Goal: Task Accomplishment & Management: Use online tool/utility

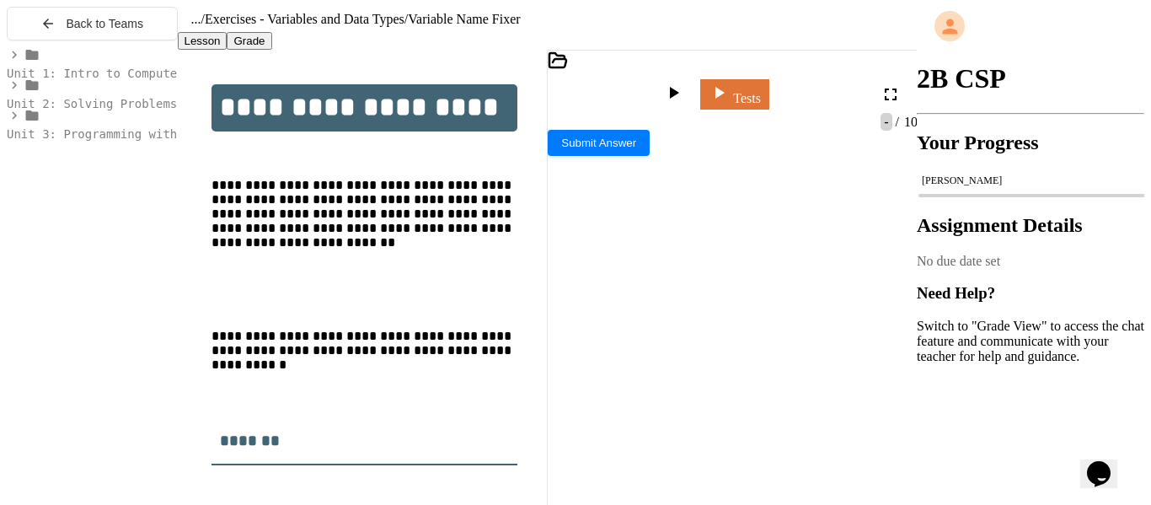
click at [13, 123] on icon at bounding box center [14, 115] width 15 height 15
click at [17, 184] on icon at bounding box center [24, 176] width 15 height 15
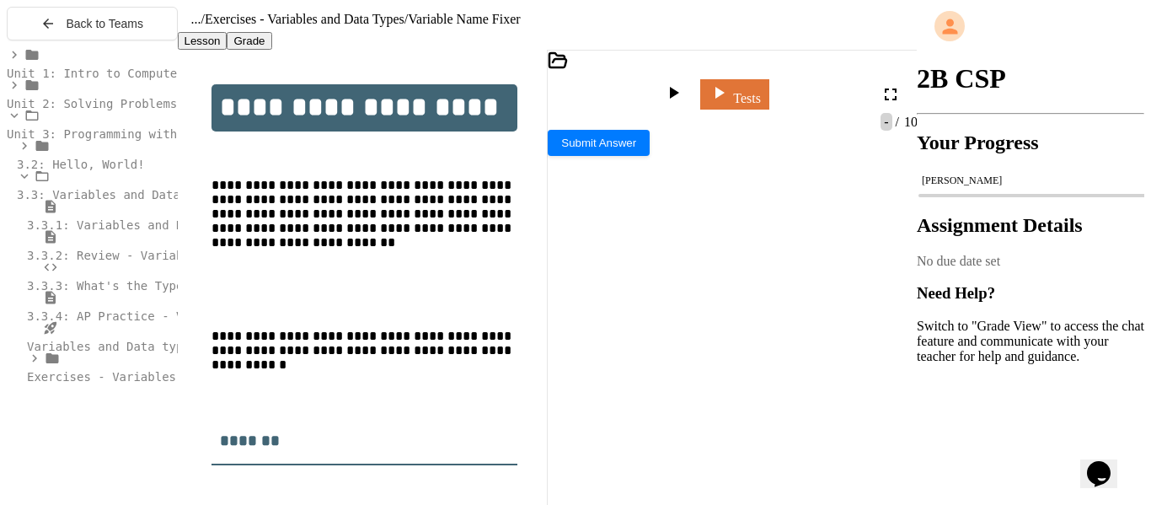
click at [33, 366] on icon at bounding box center [34, 357] width 15 height 15
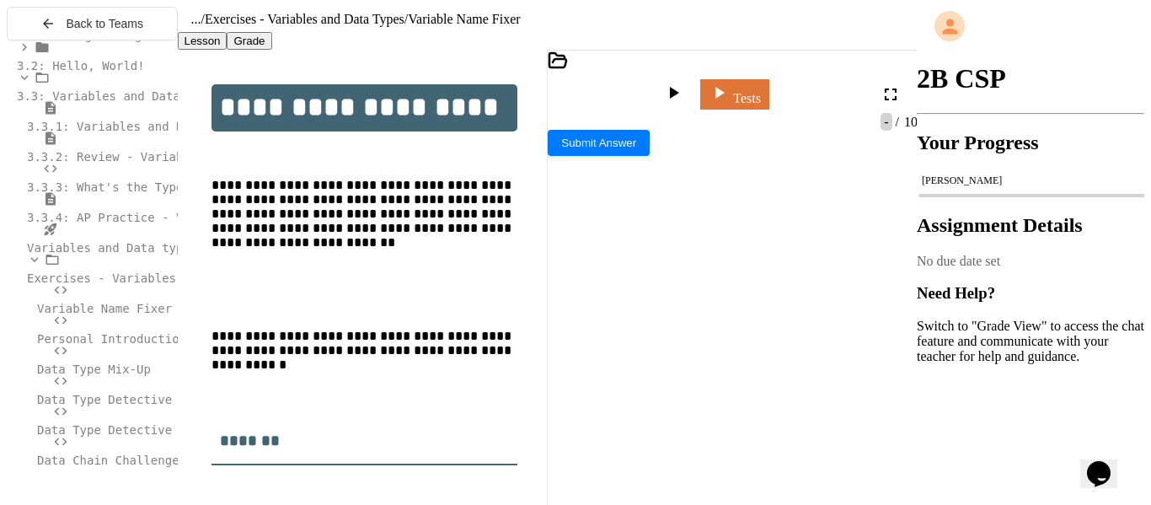
click at [600, 201] on span "*******" at bounding box center [600, 207] width 25 height 12
click at [729, 99] on icon at bounding box center [718, 90] width 19 height 21
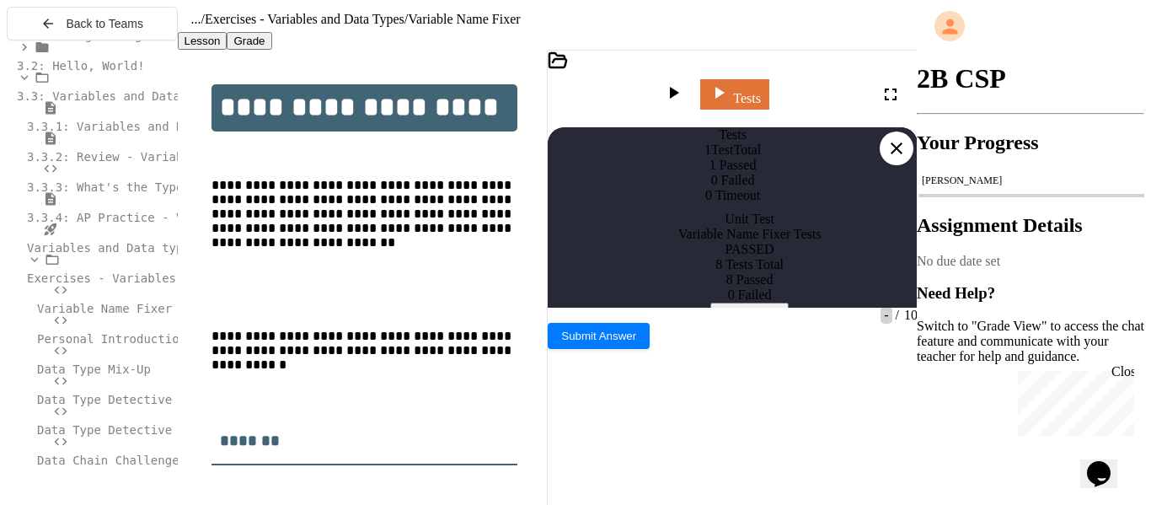
click at [886, 138] on icon at bounding box center [896, 148] width 20 height 20
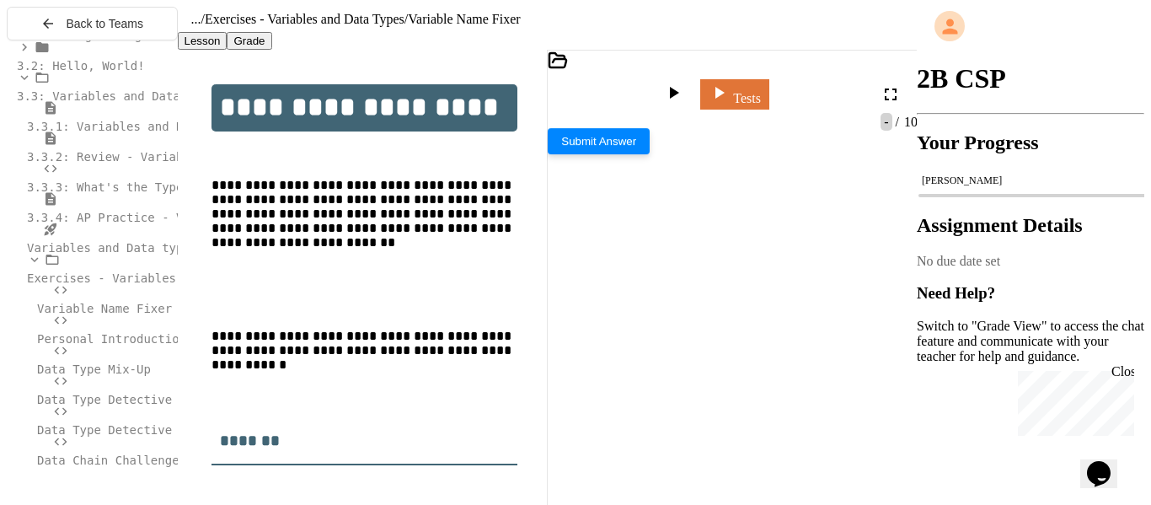
click at [636, 147] on span "Submit Answer" at bounding box center [598, 141] width 75 height 13
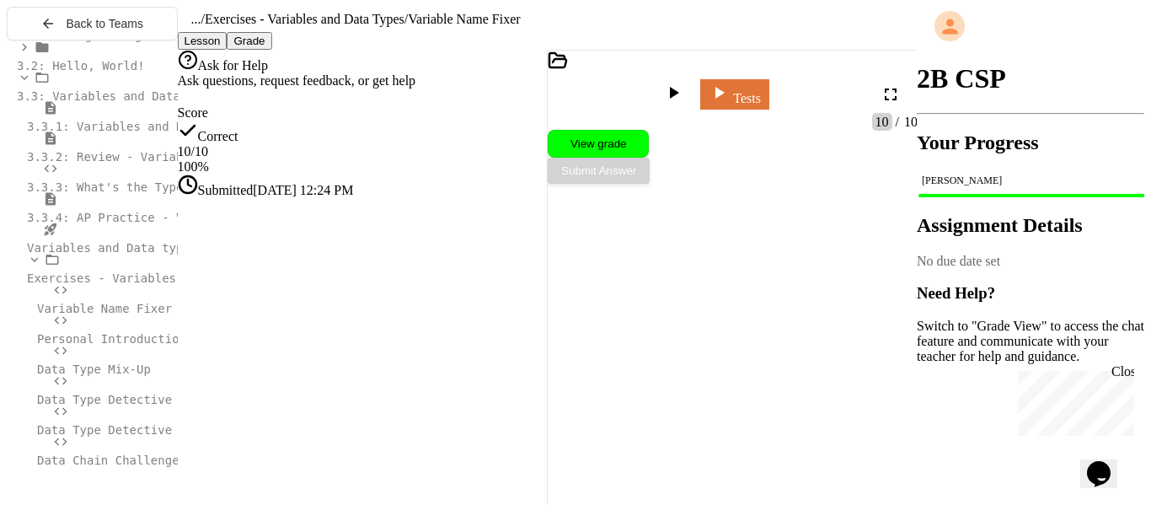
click at [63, 328] on icon at bounding box center [61, 320] width 20 height 15
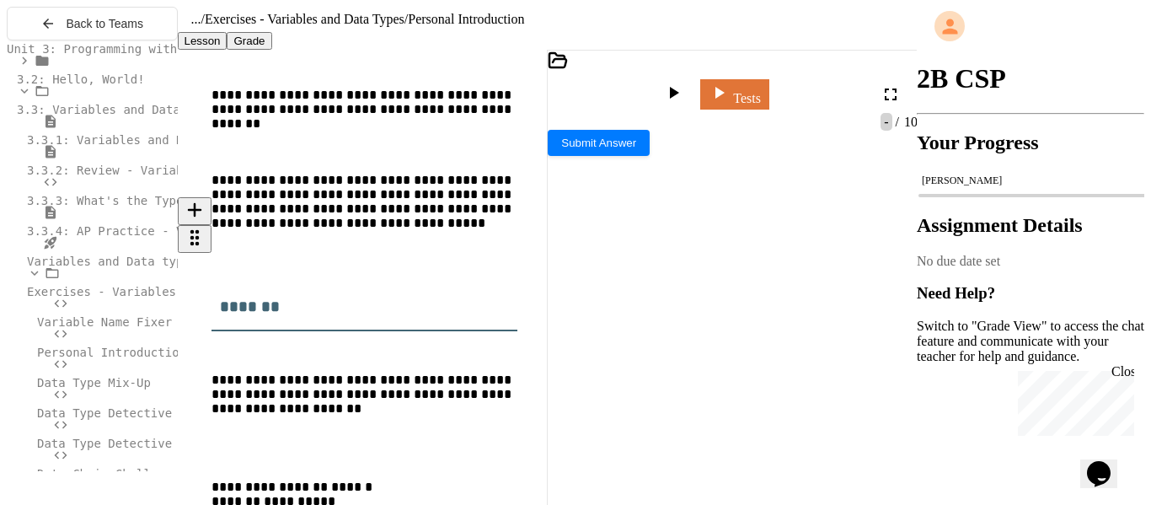
scroll to position [92, 0]
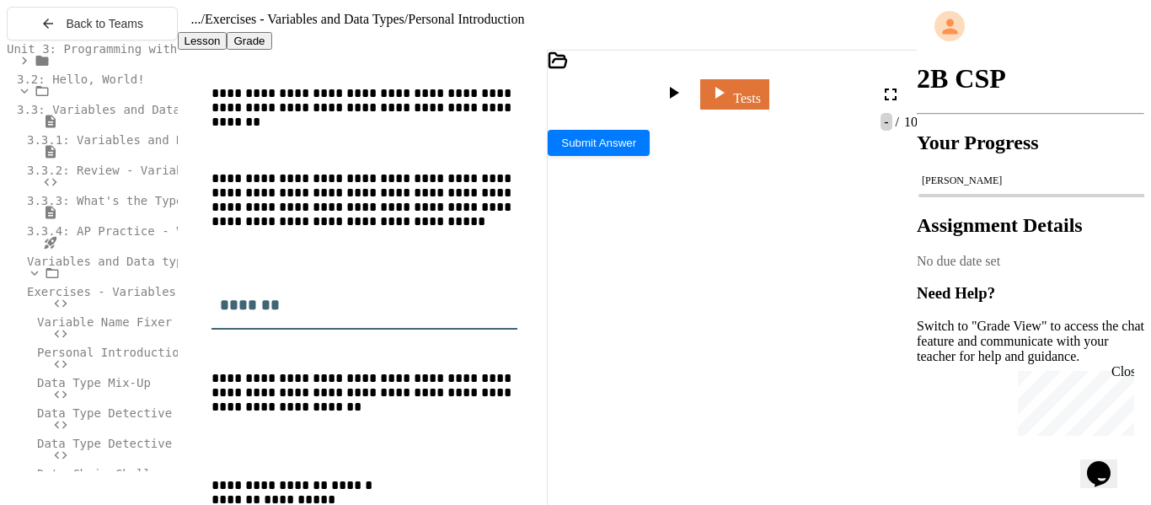
click at [1118, 377] on div "Close" at bounding box center [1121, 374] width 21 height 21
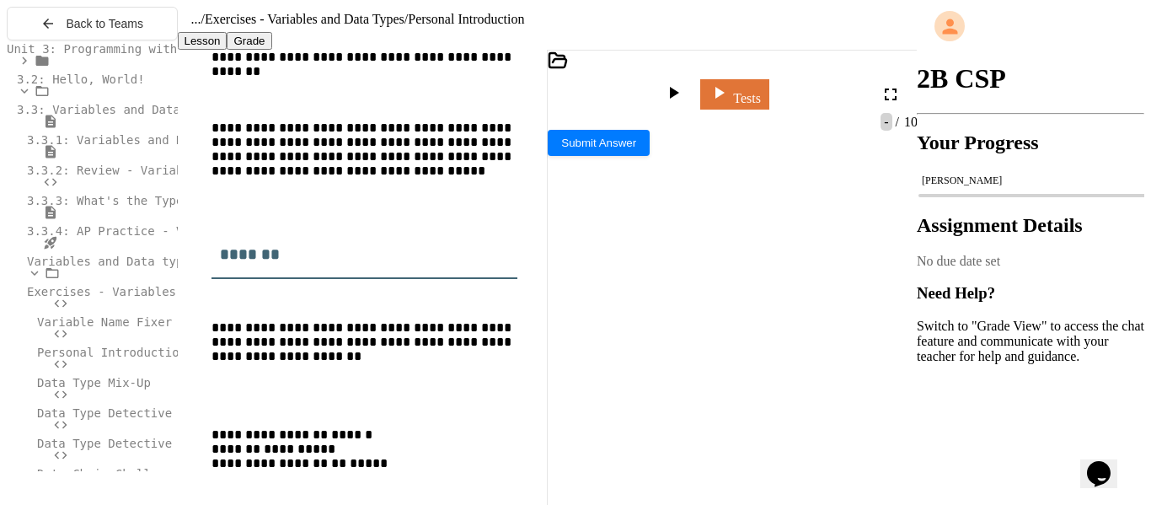
scroll to position [0, 0]
click at [710, 332] on div at bounding box center [760, 340] width 364 height 17
click at [729, 98] on icon at bounding box center [719, 91] width 20 height 21
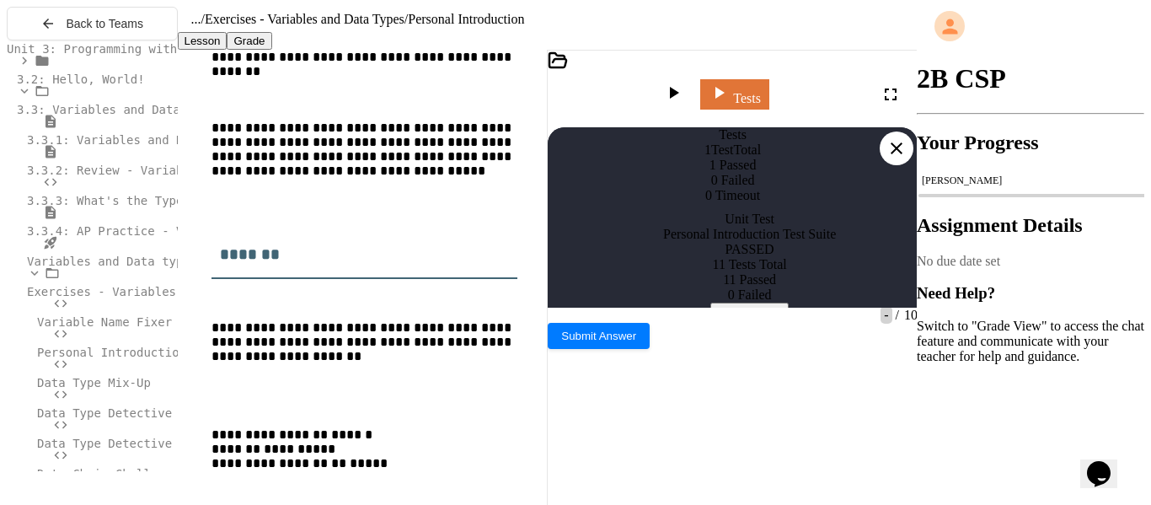
click at [890, 138] on icon at bounding box center [896, 148] width 20 height 20
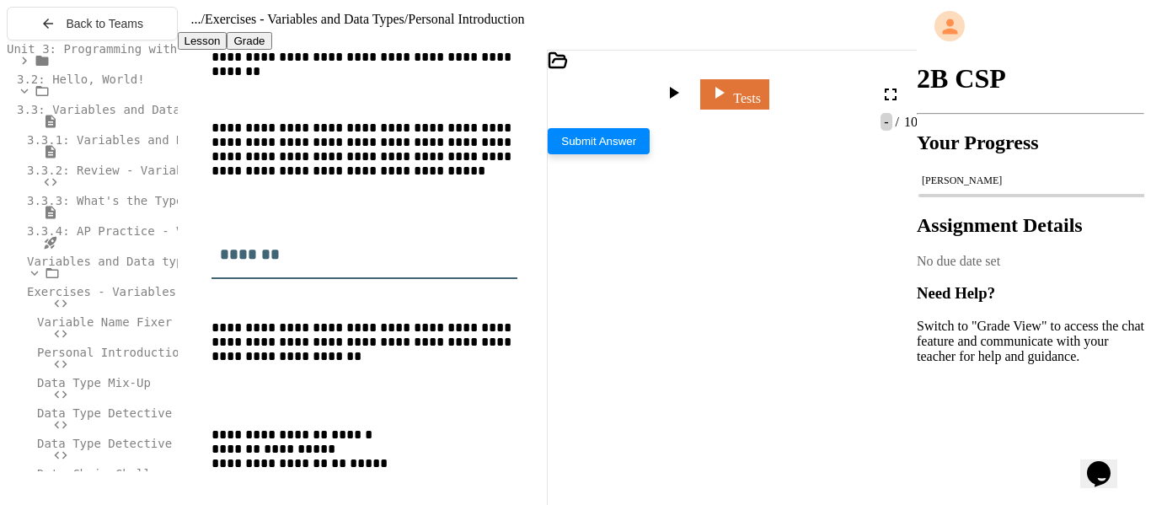
click at [650, 154] on button "Submit Answer" at bounding box center [599, 141] width 102 height 26
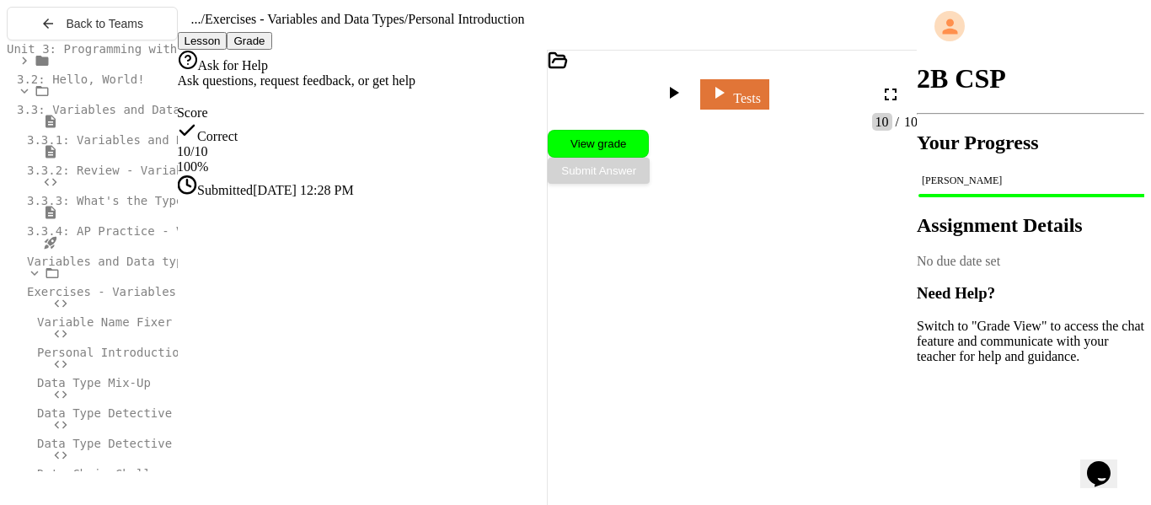
scroll to position [10, 0]
click at [120, 384] on span "Data Type Mix-Up" at bounding box center [94, 382] width 114 height 13
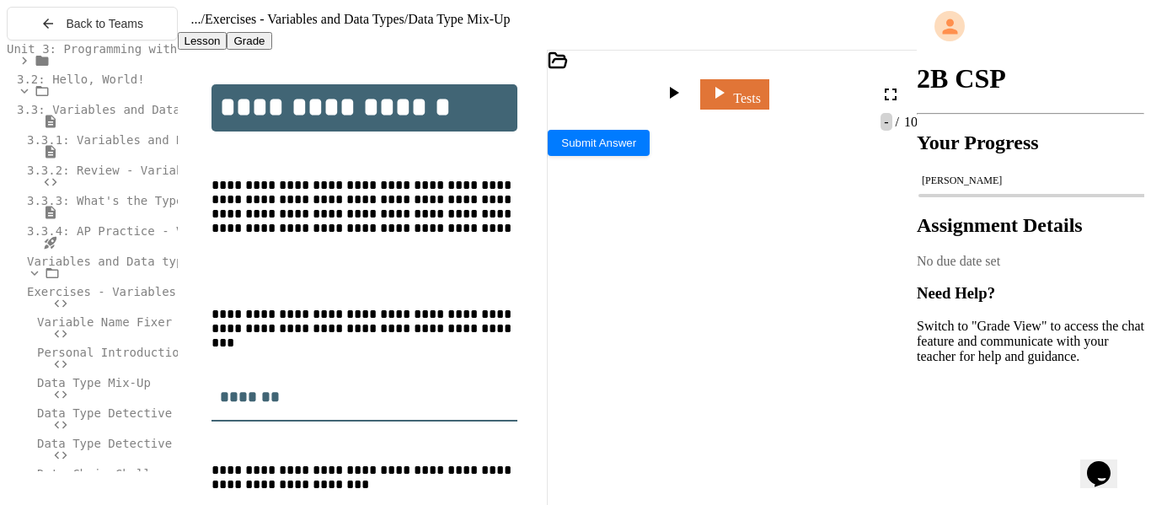
click at [655, 201] on span "***" at bounding box center [649, 207] width 13 height 12
click at [686, 201] on span "******" at bounding box center [673, 207] width 26 height 12
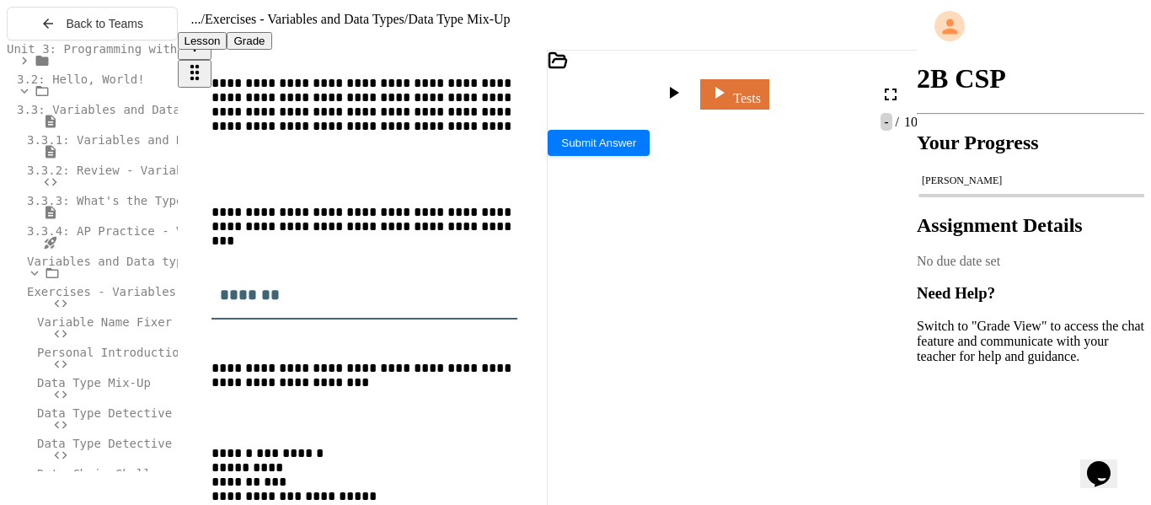
scroll to position [142, 0]
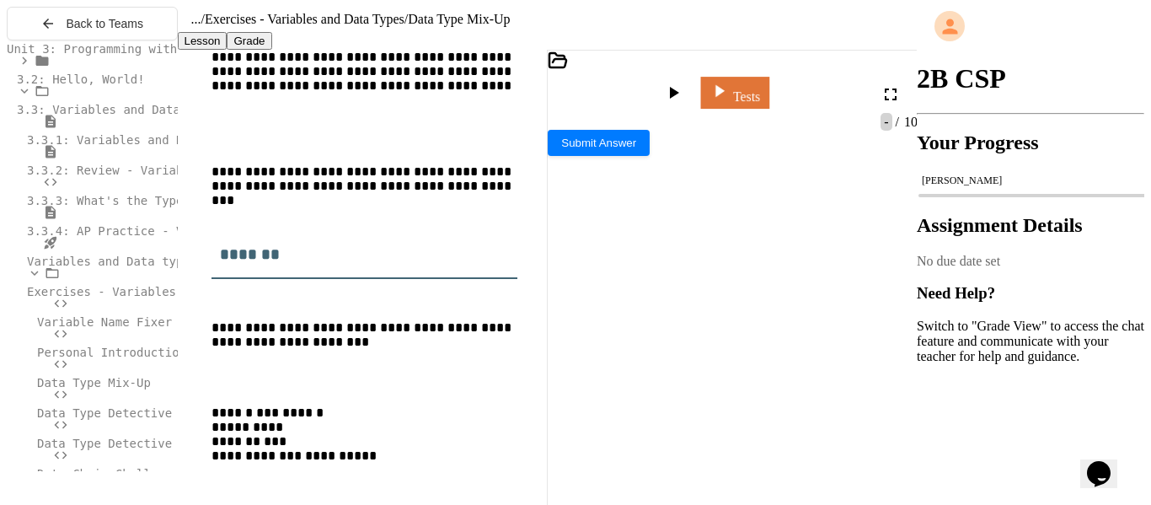
click at [769, 102] on link "Tests" at bounding box center [735, 93] width 68 height 32
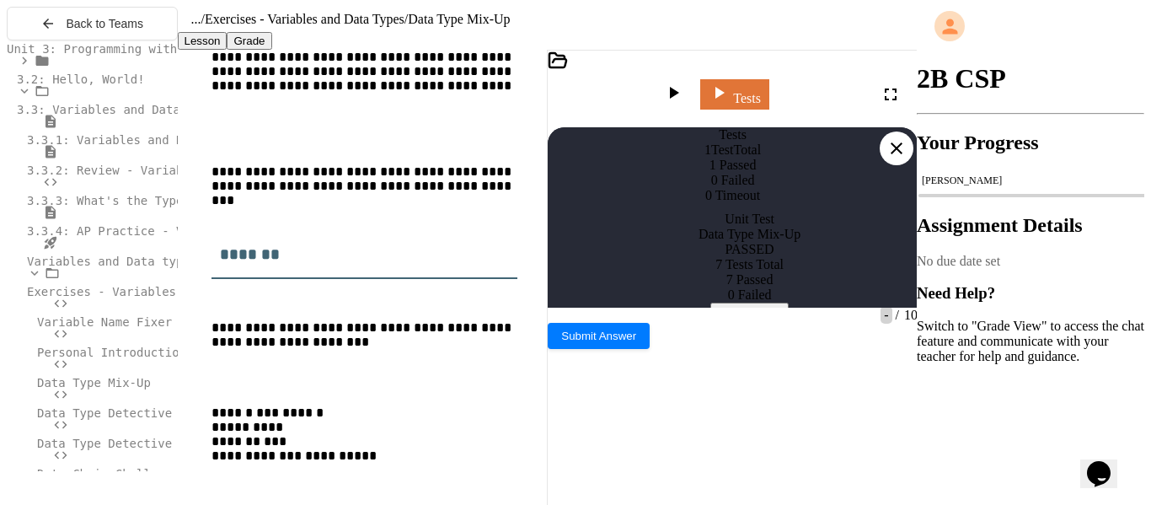
click at [789, 320] on button "View Results" at bounding box center [749, 311] width 78 height 18
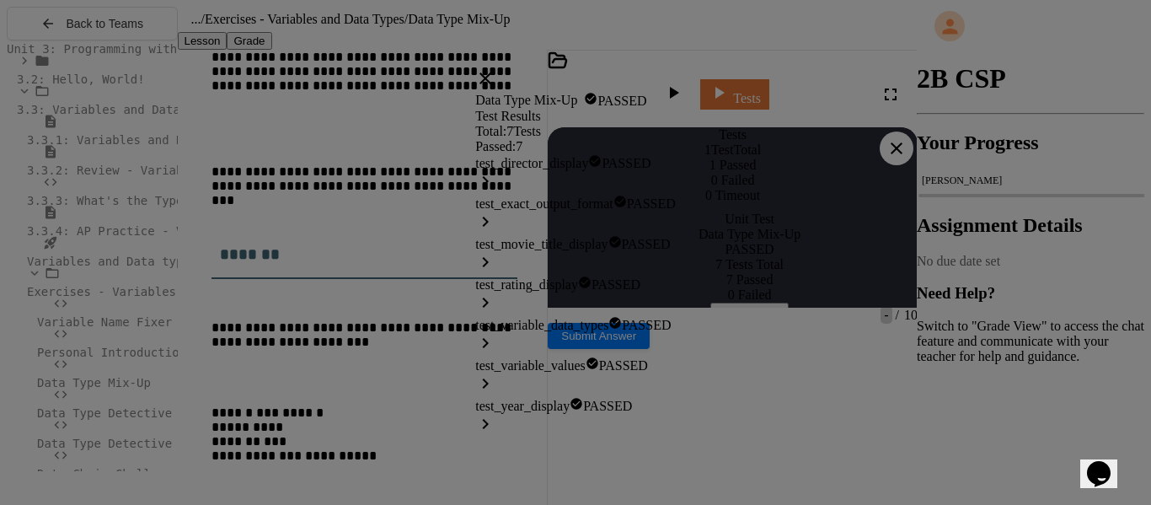
scroll to position [168, 0]
click at [676, 154] on div "test_director_display PASSED" at bounding box center [575, 174] width 201 height 40
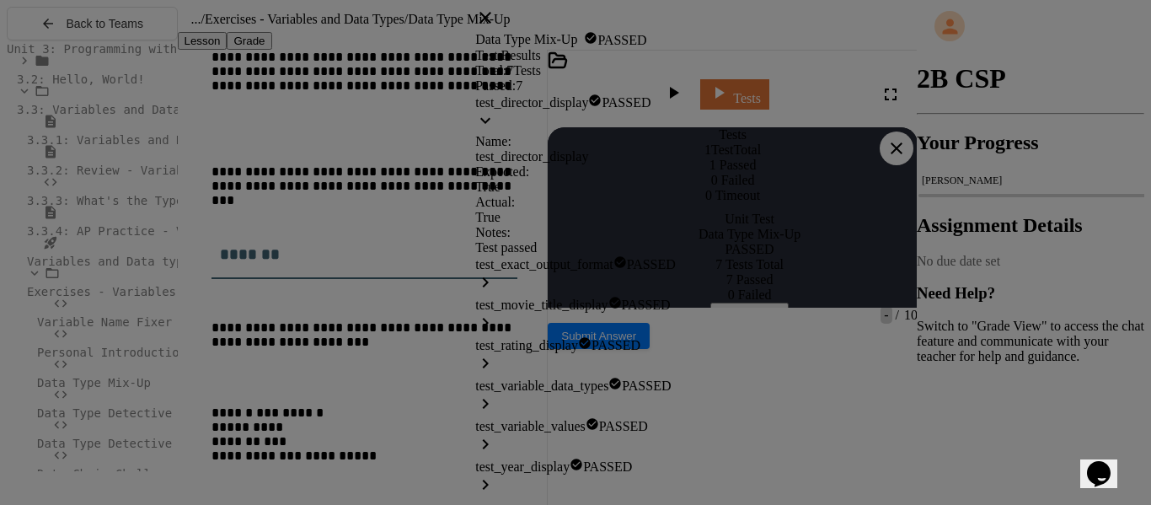
click at [676, 94] on div "test_director_display PASSED" at bounding box center [575, 114] width 201 height 40
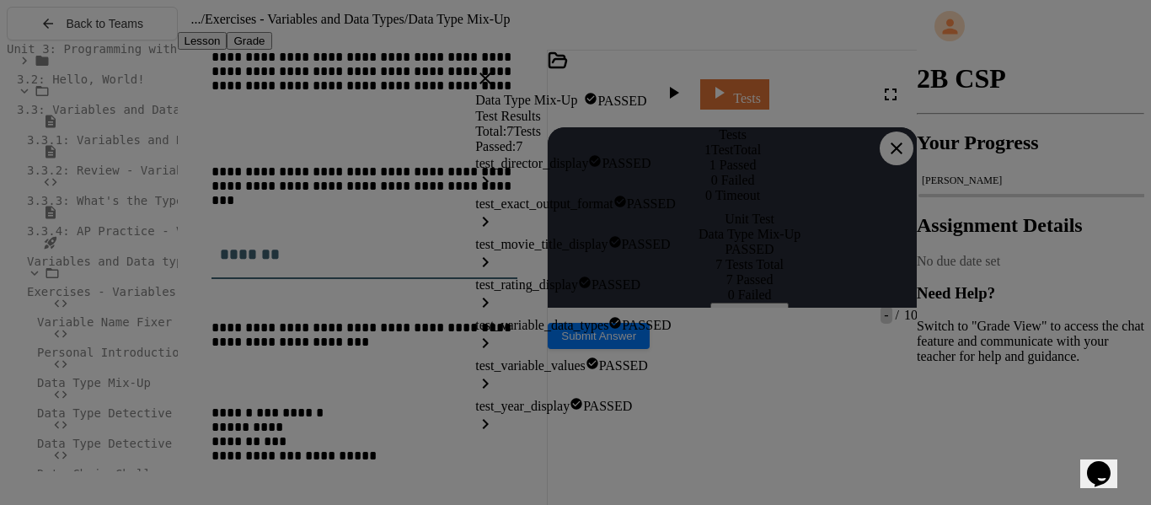
click at [676, 195] on div "test_exact_output_format PASSED" at bounding box center [575, 215] width 201 height 40
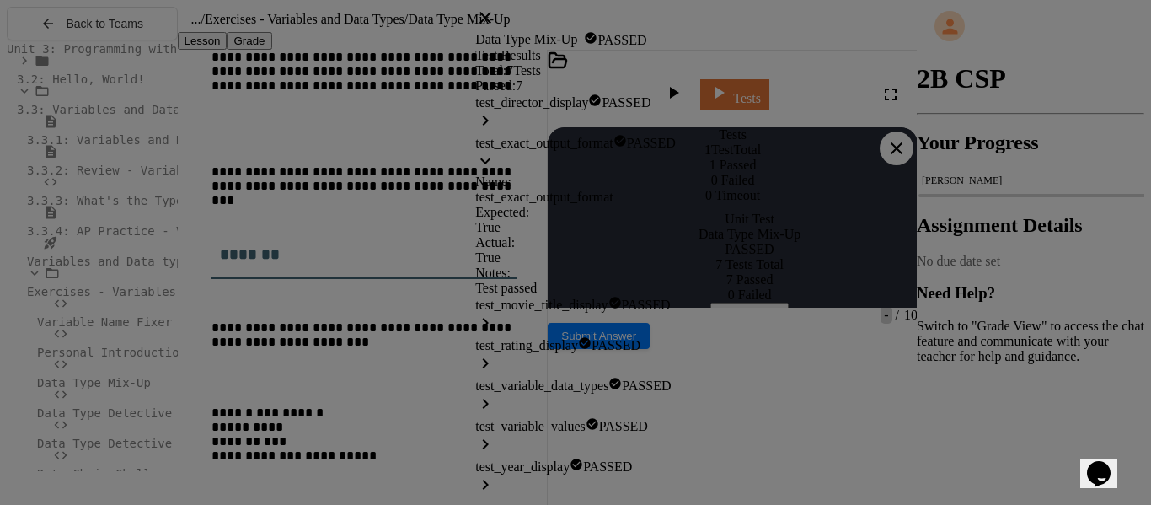
click at [676, 134] on div "test_exact_output_format PASSED" at bounding box center [575, 154] width 201 height 40
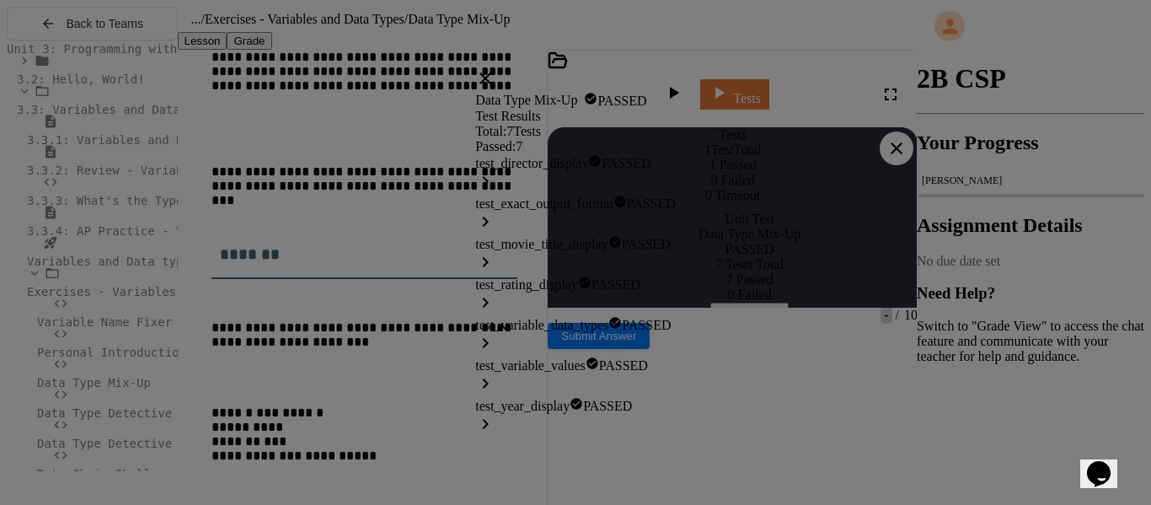
click at [676, 155] on div "test_director_display PASSED test_exact_output_format PASSED test_movie_title_d…" at bounding box center [575, 295] width 201 height 283
click at [676, 235] on div "test_movie_title_display PASSED" at bounding box center [575, 255] width 201 height 40
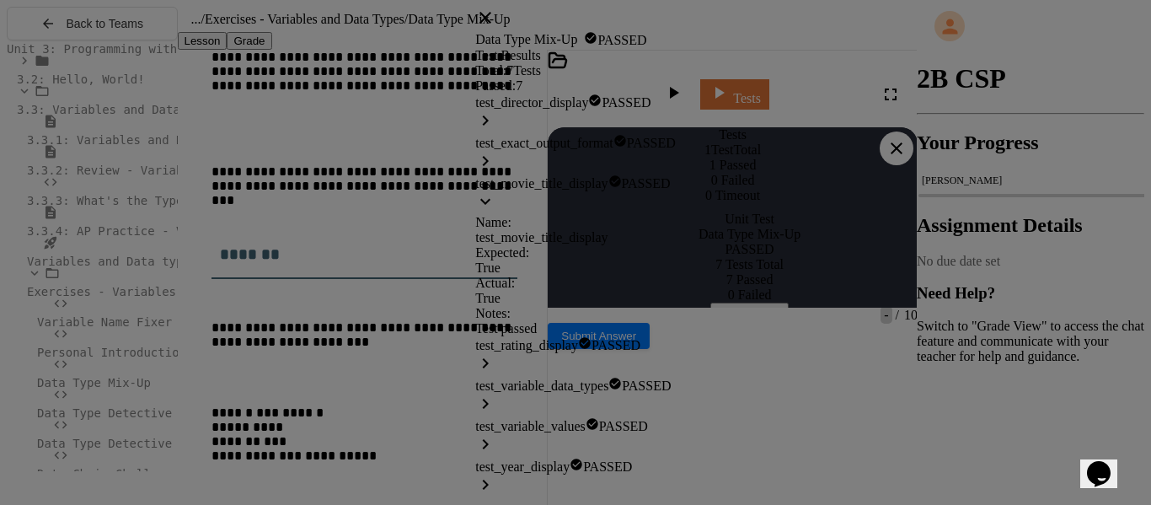
click at [676, 178] on div "test_movie_title_display PASSED" at bounding box center [575, 194] width 201 height 40
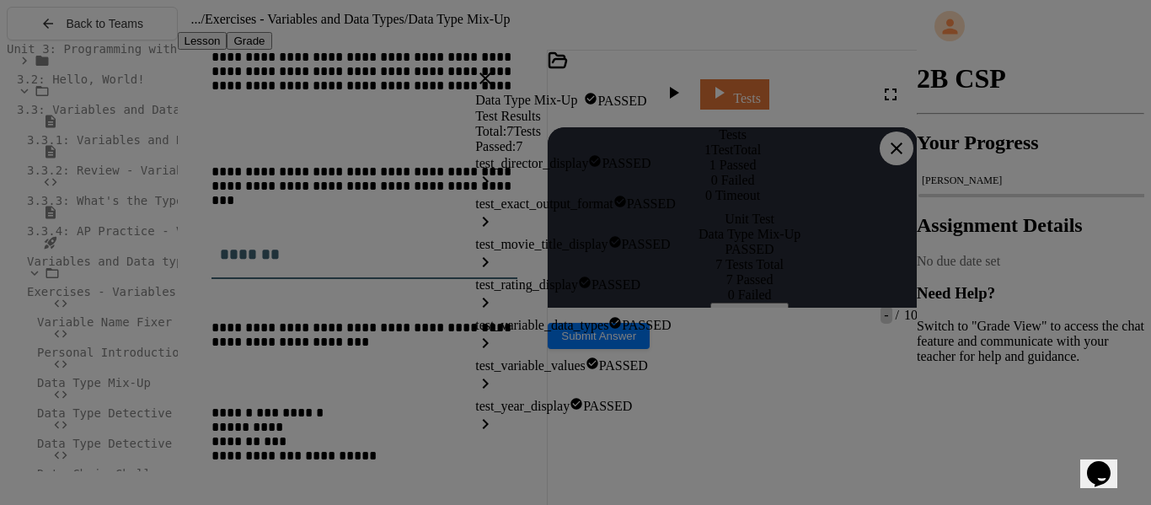
click at [676, 276] on div "test_rating_display PASSED" at bounding box center [575, 296] width 201 height 40
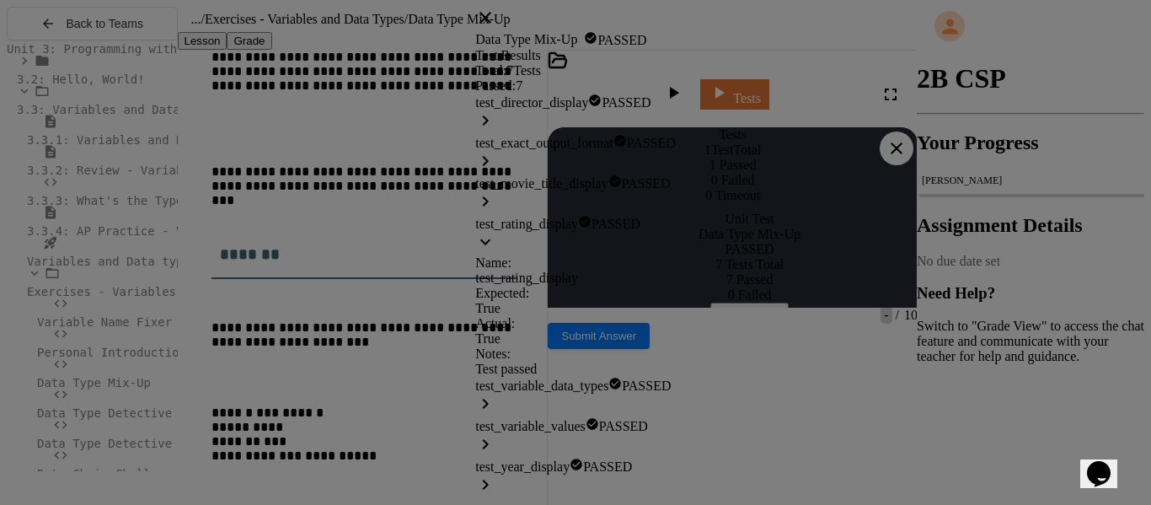
click at [676, 241] on div "test_rating_display PASSED" at bounding box center [575, 235] width 201 height 40
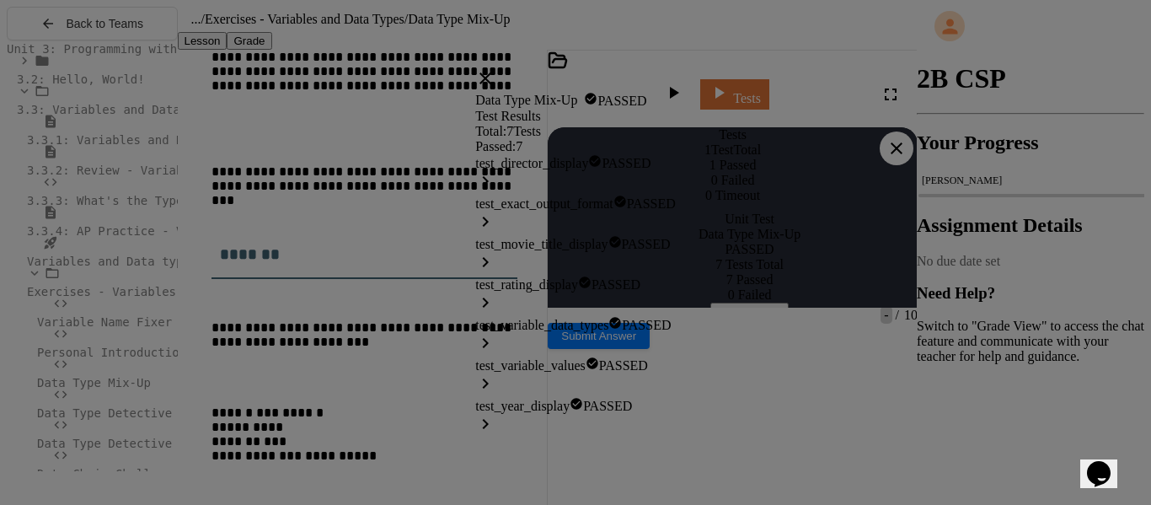
scroll to position [0, 0]
click at [495, 77] on link at bounding box center [485, 84] width 20 height 14
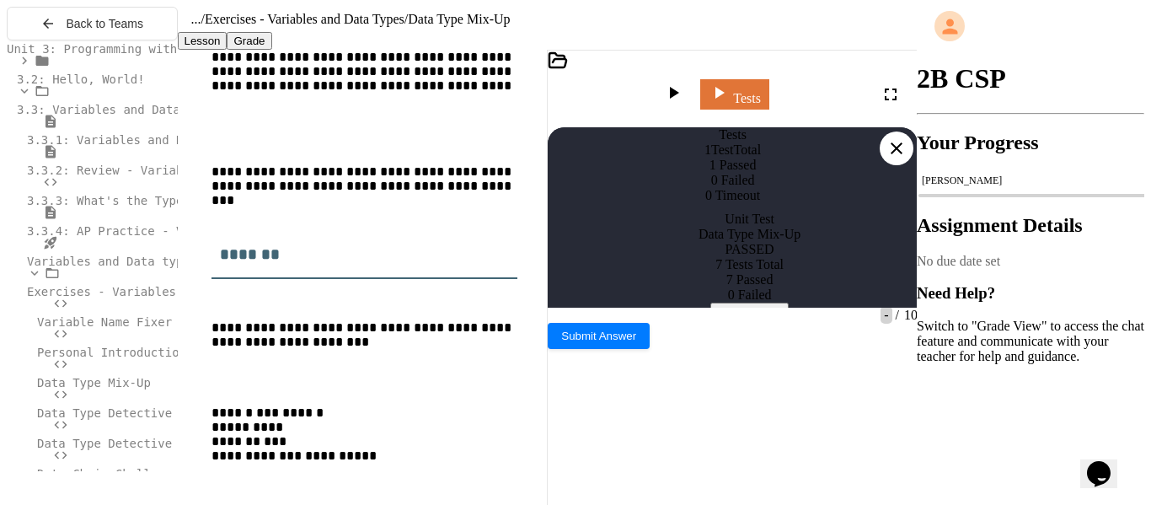
click at [893, 142] on icon at bounding box center [897, 148] width 12 height 12
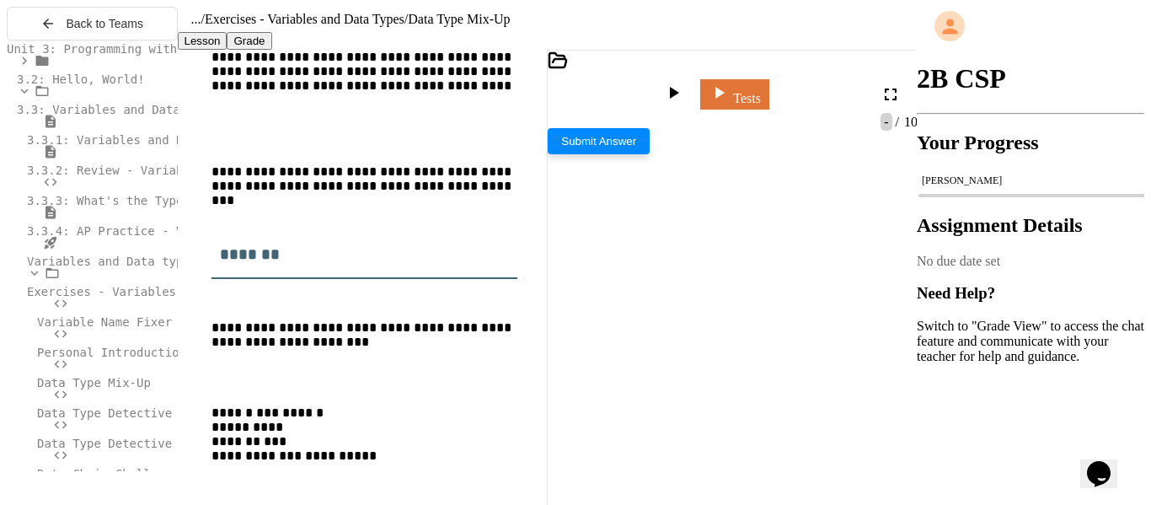
click at [650, 154] on button "Submit Answer" at bounding box center [599, 141] width 102 height 26
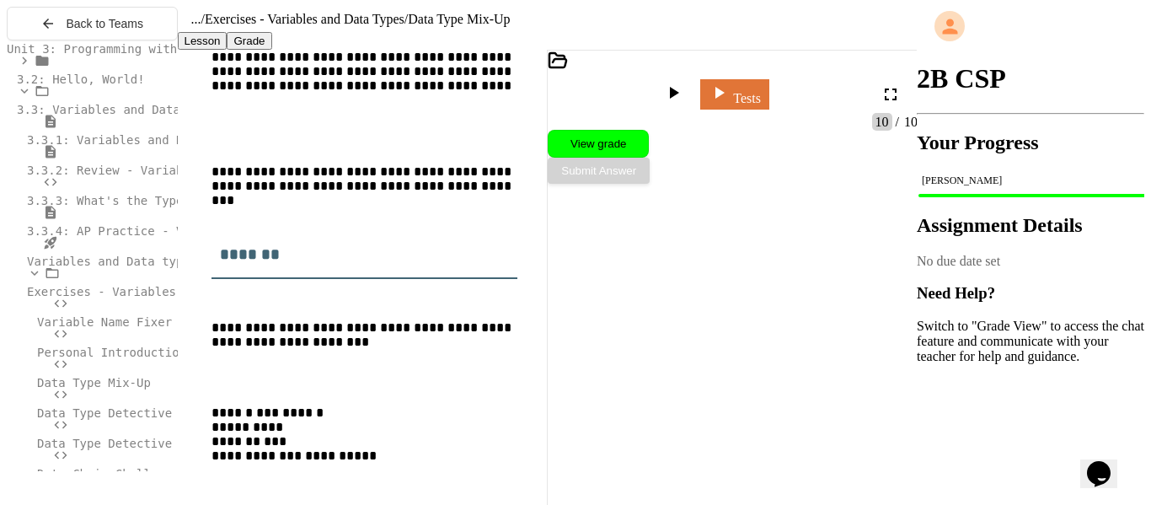
scroll to position [10, 0]
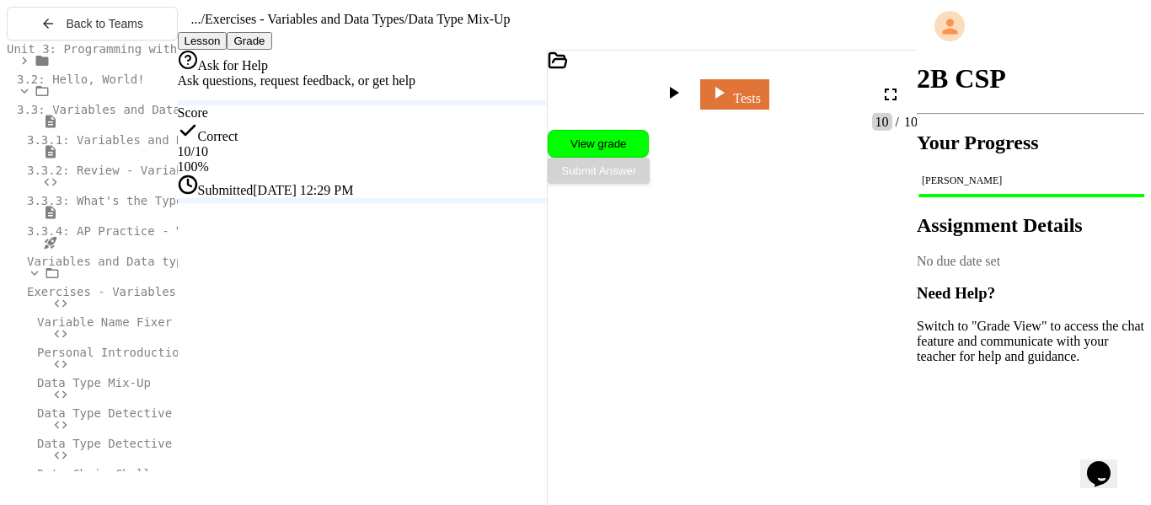
click at [140, 420] on span "Data Type Detective" at bounding box center [104, 412] width 135 height 13
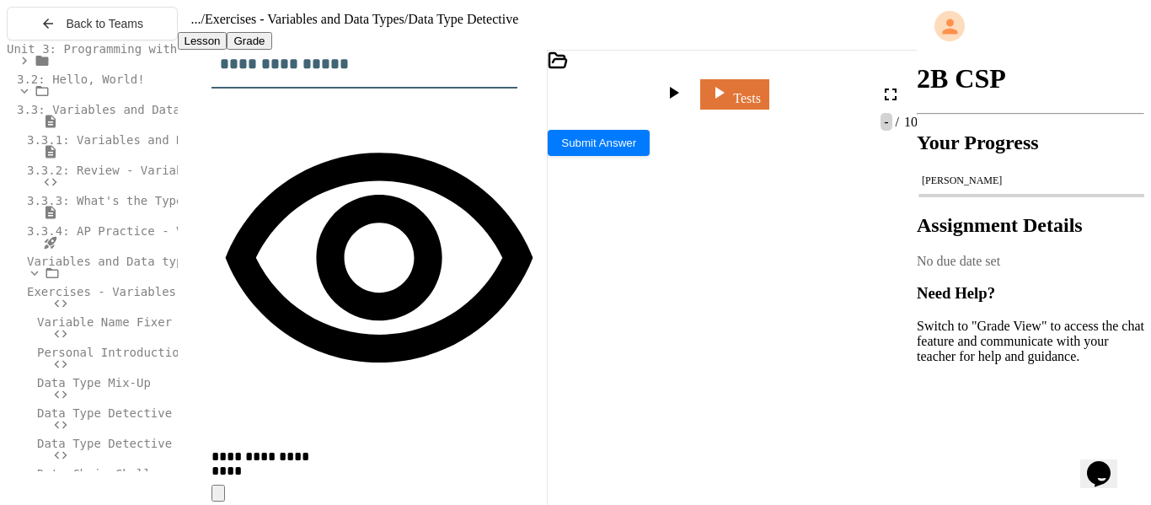
click at [667, 249] on div "**** *" at bounding box center [797, 257] width 438 height 17
click at [698, 298] on div "****** *" at bounding box center [797, 306] width 438 height 17
click at [750, 415] on div at bounding box center [800, 423] width 445 height 17
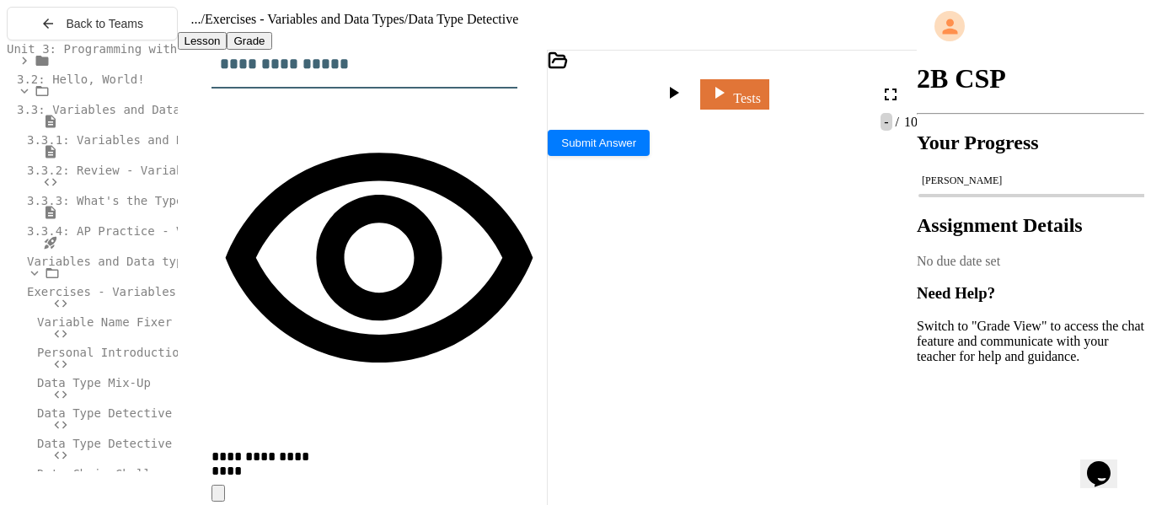
click at [820, 431] on div "**********" at bounding box center [800, 439] width 445 height 17
click at [769, 91] on link "Tests" at bounding box center [734, 93] width 69 height 32
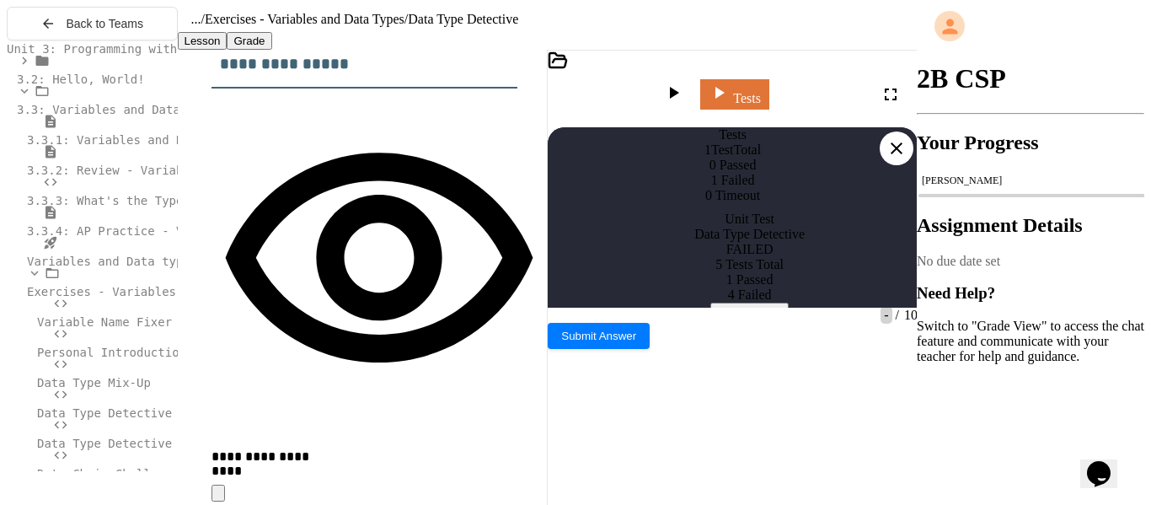
click at [789, 320] on button "View Results" at bounding box center [749, 311] width 78 height 18
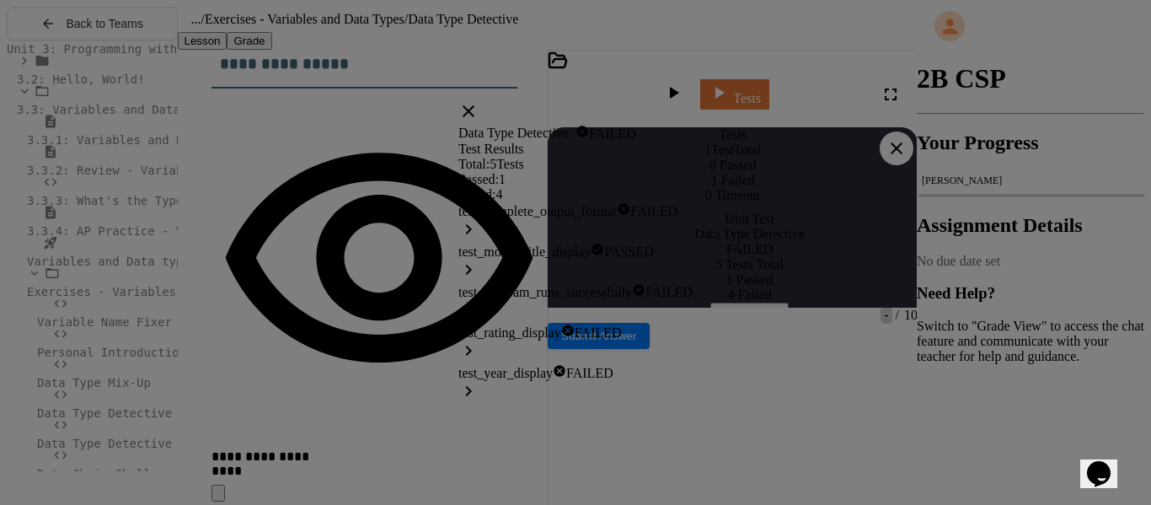
click at [693, 243] on div "test_complete_output_format FAILED" at bounding box center [575, 222] width 234 height 40
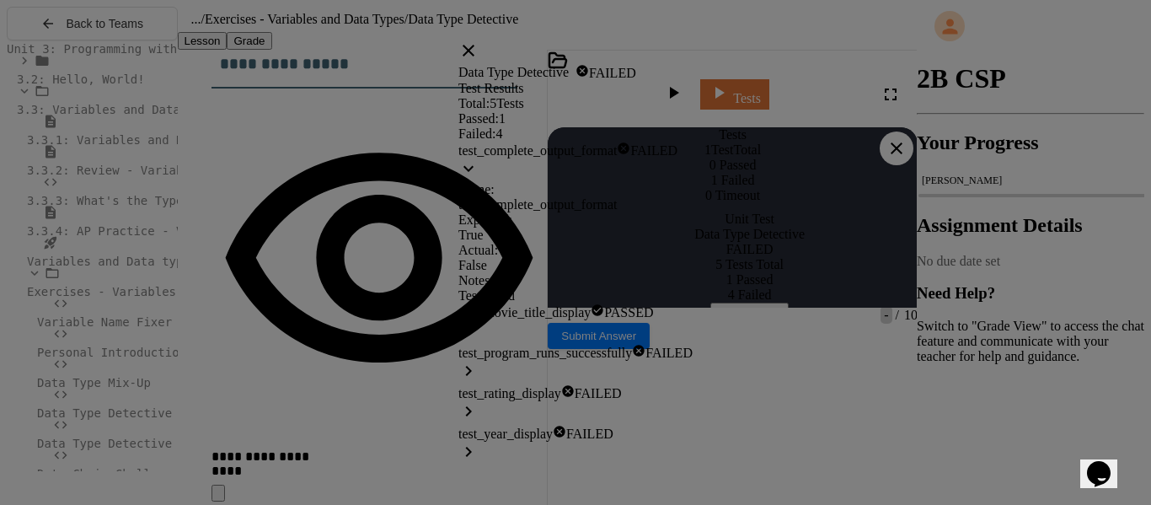
click at [693, 182] on div "test_complete_output_format FAILED" at bounding box center [575, 162] width 234 height 40
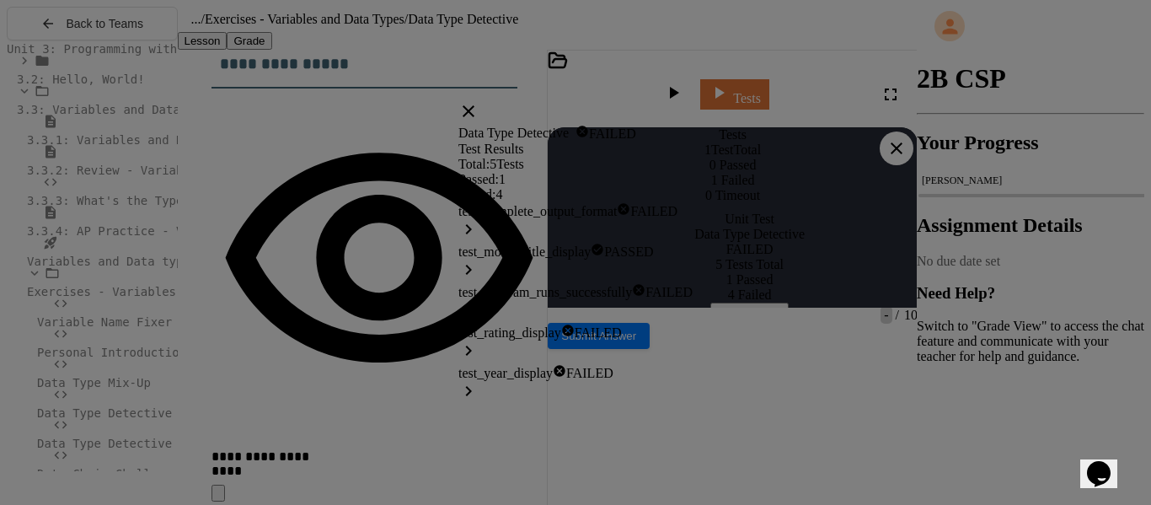
click at [693, 324] on div "test_program_runs_successfully FAILED" at bounding box center [575, 303] width 234 height 40
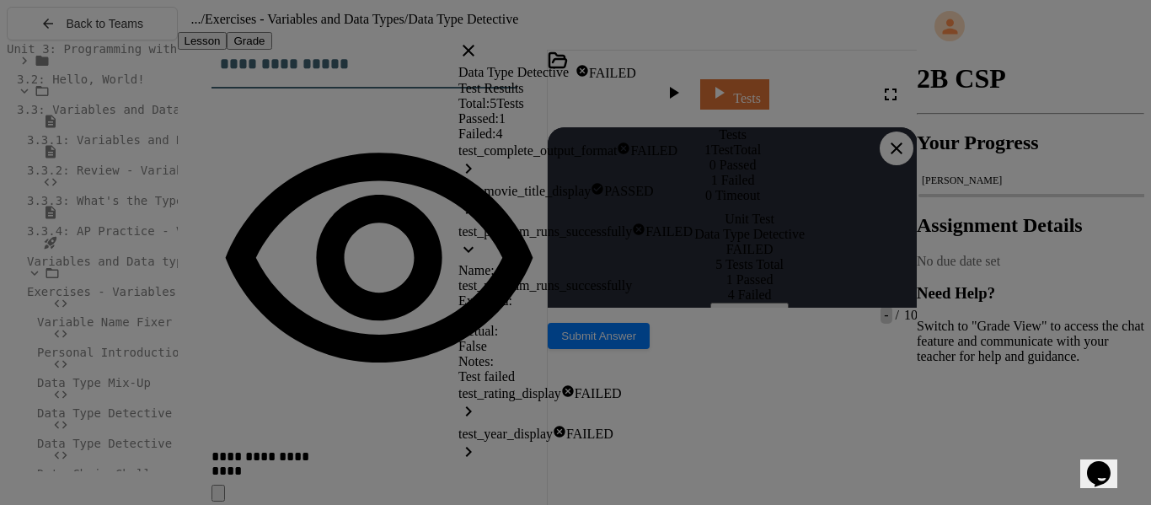
click at [693, 263] on div "test_program_runs_successfully FAILED" at bounding box center [575, 242] width 234 height 40
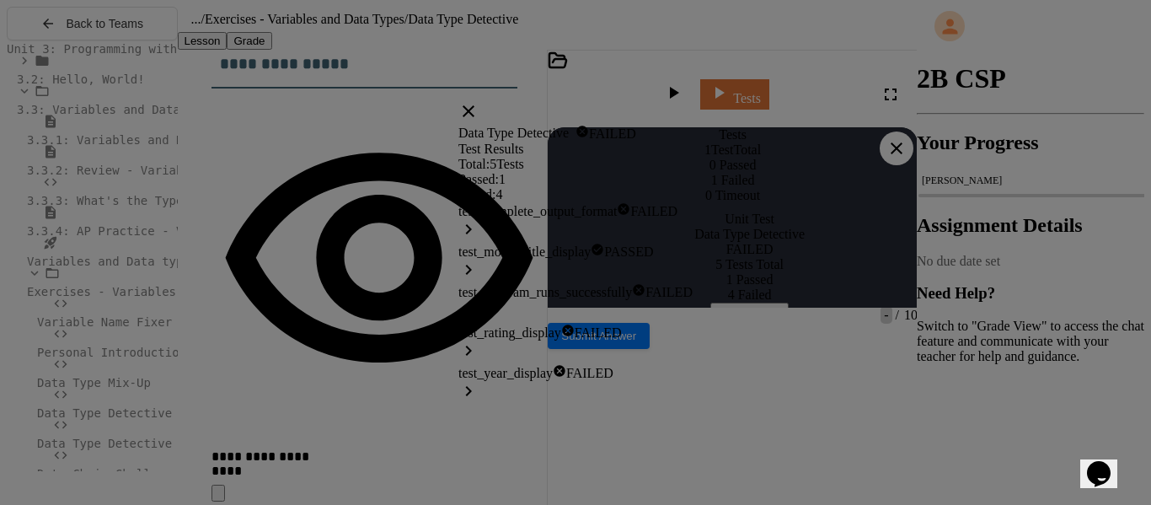
click at [479, 101] on icon at bounding box center [468, 111] width 20 height 20
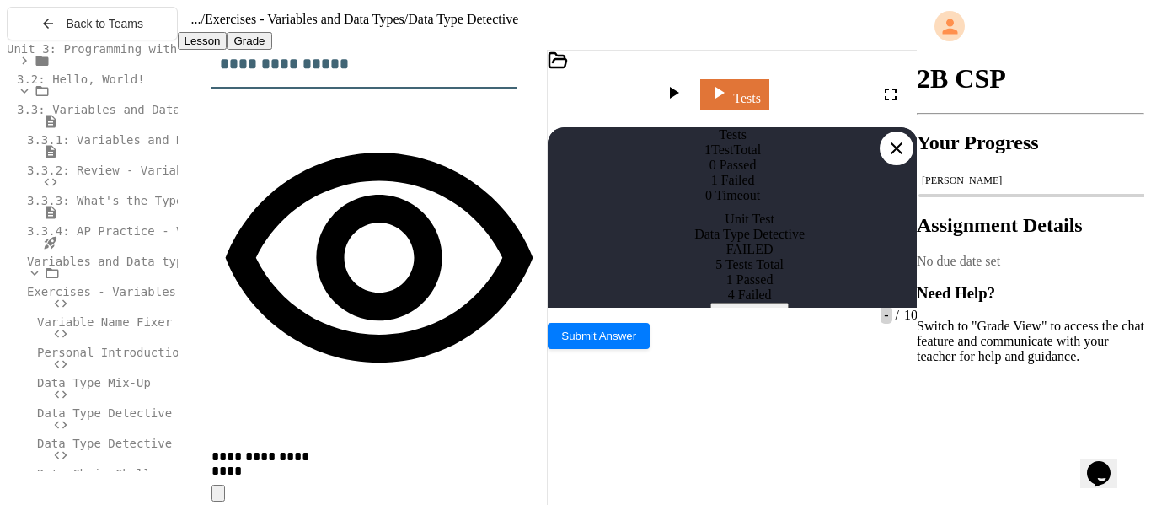
click at [895, 138] on icon at bounding box center [896, 148] width 20 height 20
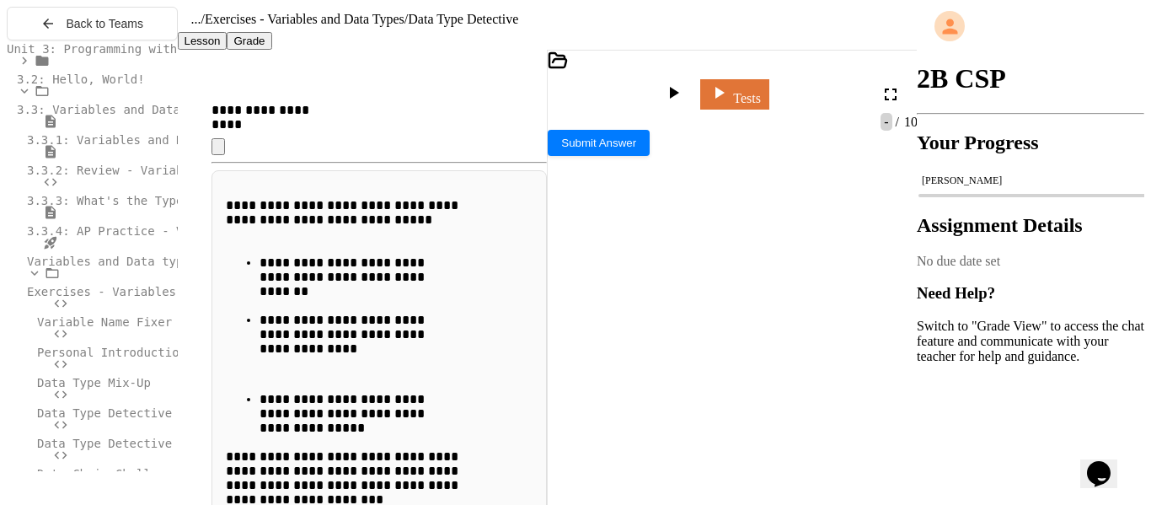
scroll to position [591, 0]
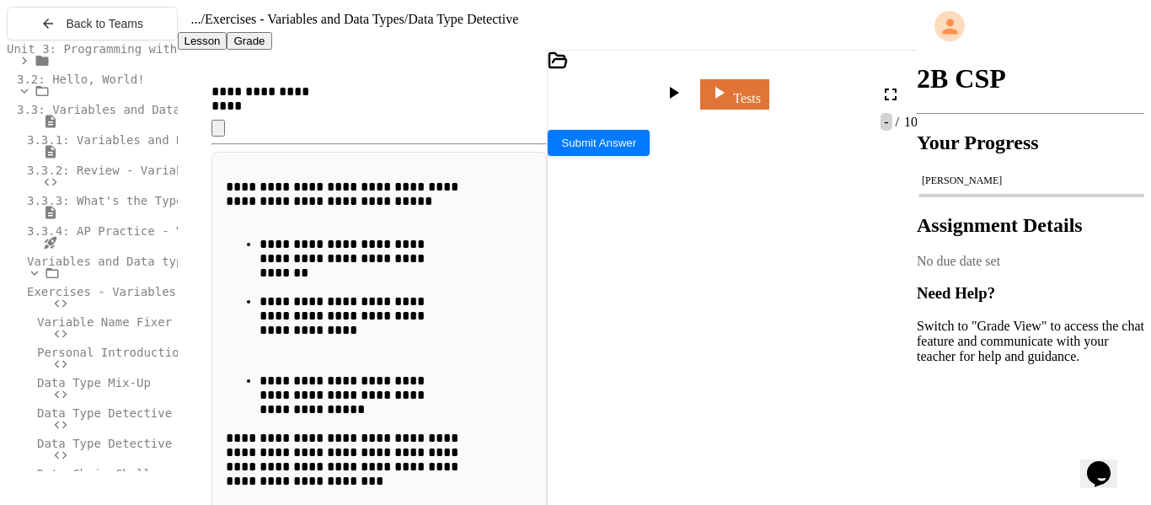
click at [683, 102] on icon at bounding box center [673, 93] width 20 height 20
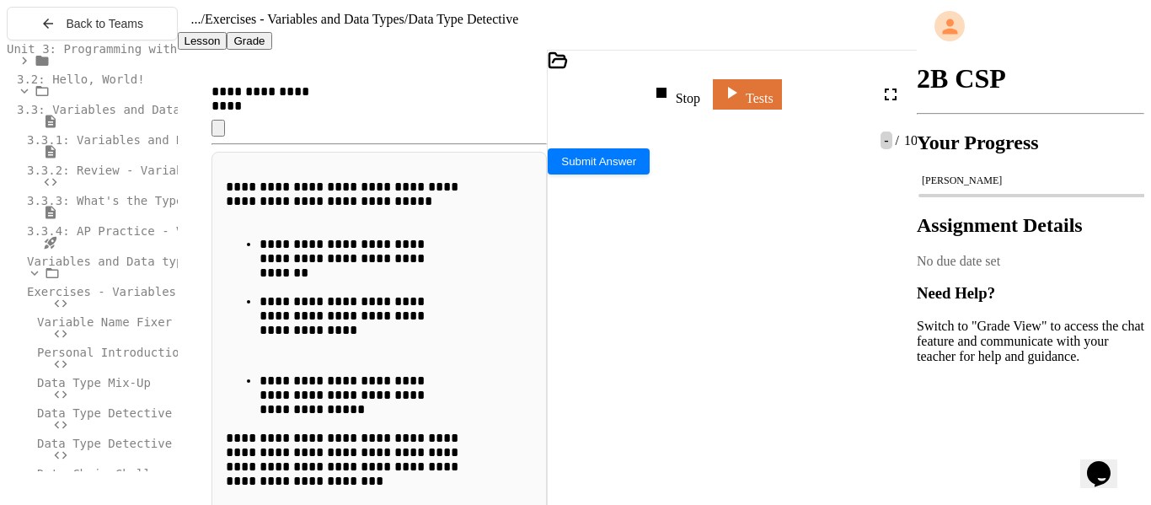
click at [746, 362] on div at bounding box center [718, 357] width 341 height 14
click at [904, 194] on icon at bounding box center [910, 186] width 13 height 13
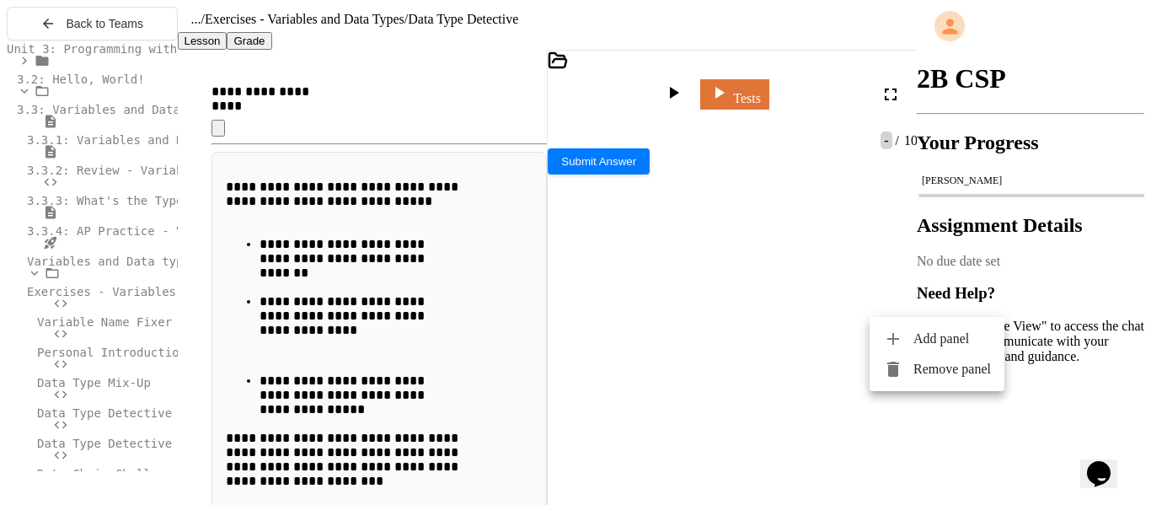
click at [875, 367] on li "Remove panel" at bounding box center [936, 369] width 135 height 30
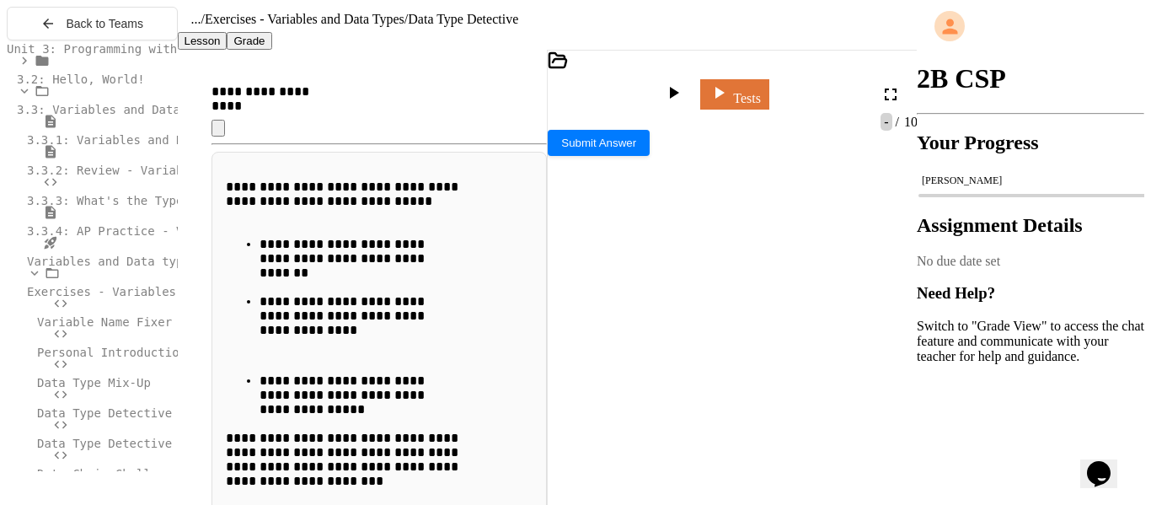
scroll to position [71, 0]
click at [669, 416] on span "****" at bounding box center [658, 422] width 22 height 12
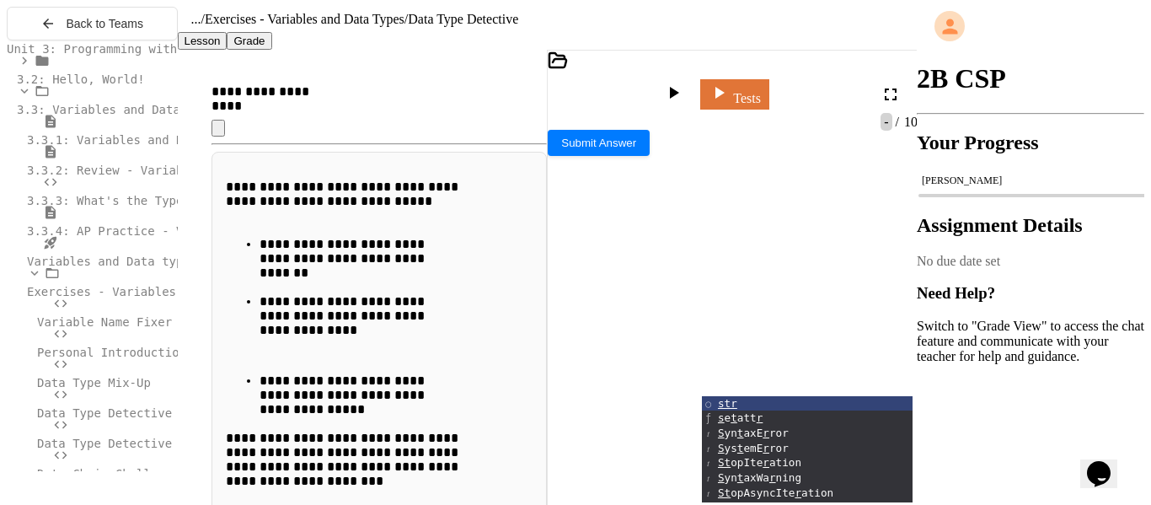
click at [818, 448] on div at bounding box center [800, 456] width 445 height 17
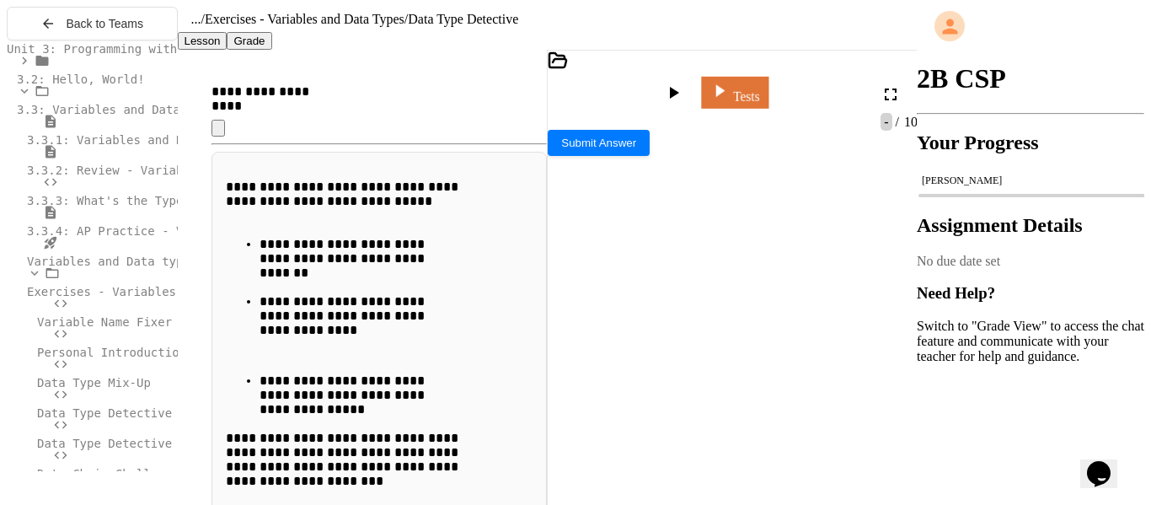
click at [764, 87] on link "Tests" at bounding box center [735, 93] width 67 height 32
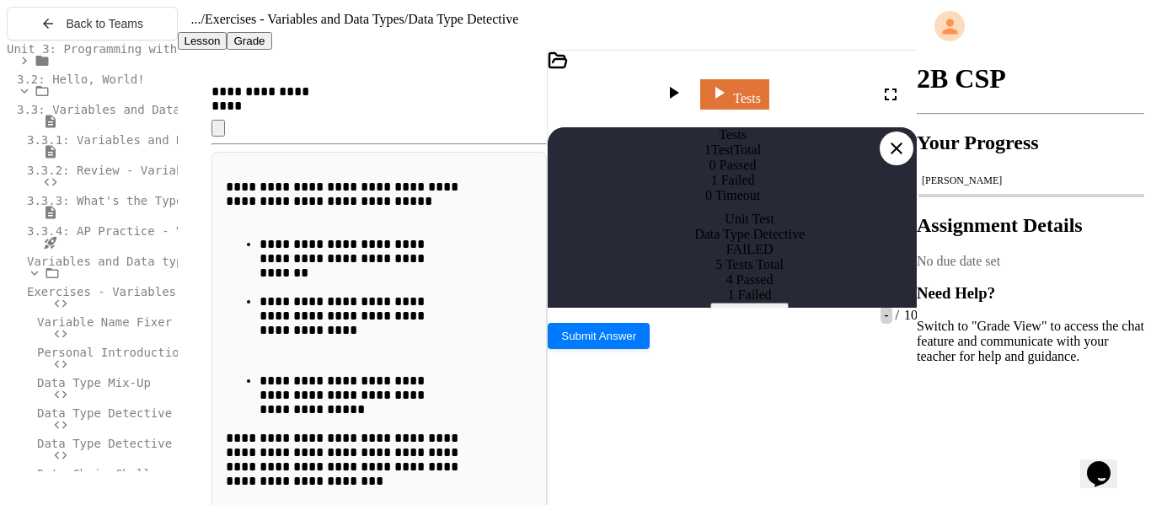
click at [789, 320] on button "View Results" at bounding box center [749, 311] width 78 height 18
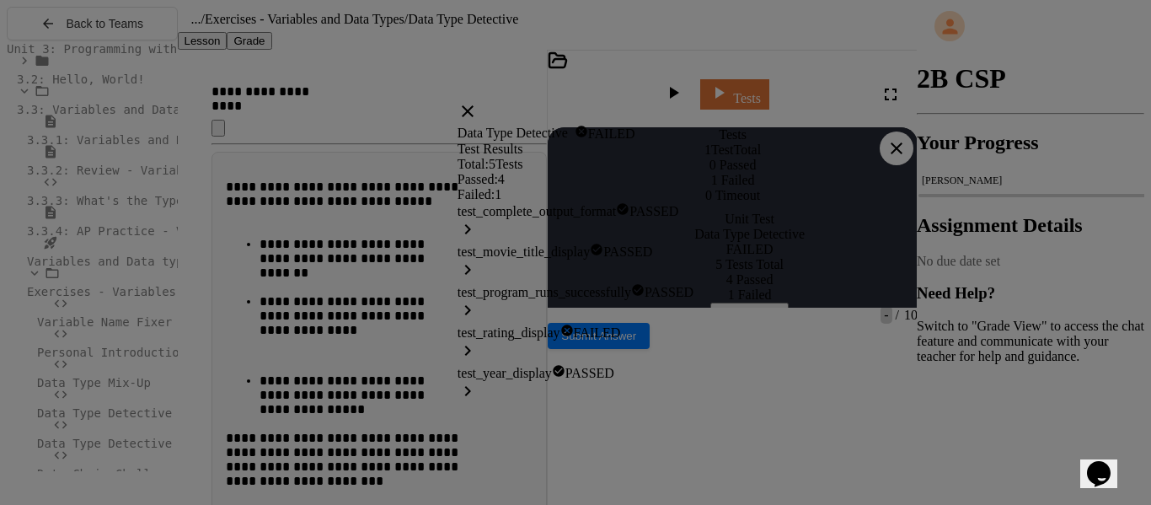
scroll to position [50, 0]
click at [693, 355] on div "test_rating_display FAILED" at bounding box center [575, 344] width 236 height 40
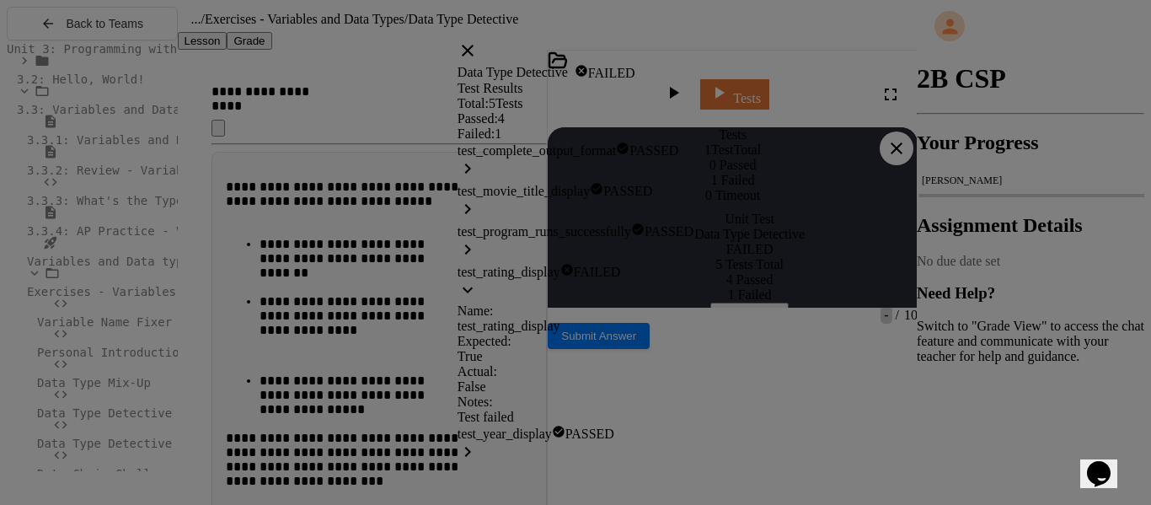
scroll to position [0, 0]
click at [478, 52] on link at bounding box center [467, 56] width 20 height 14
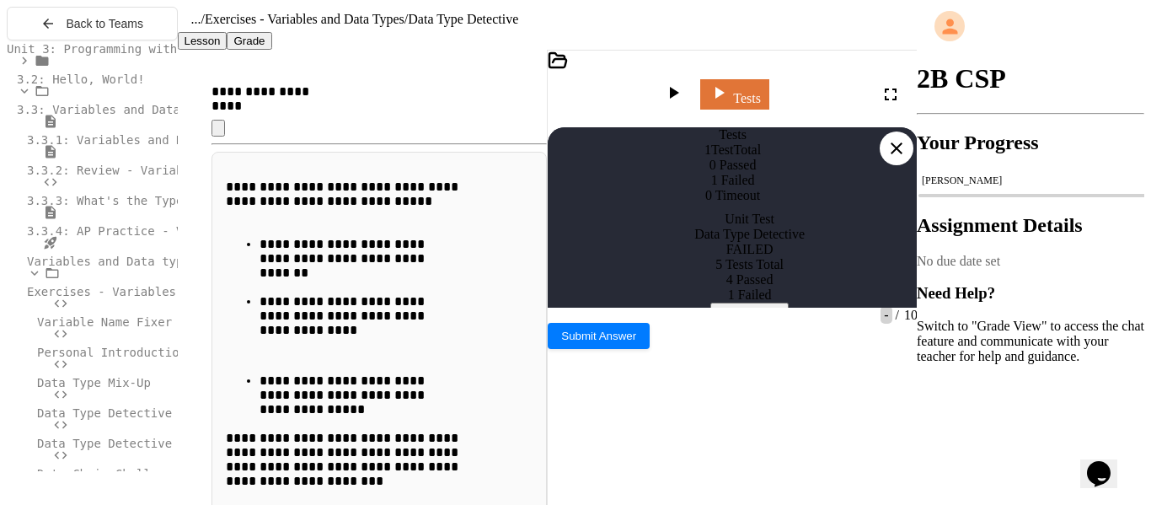
click at [900, 138] on icon at bounding box center [896, 148] width 20 height 20
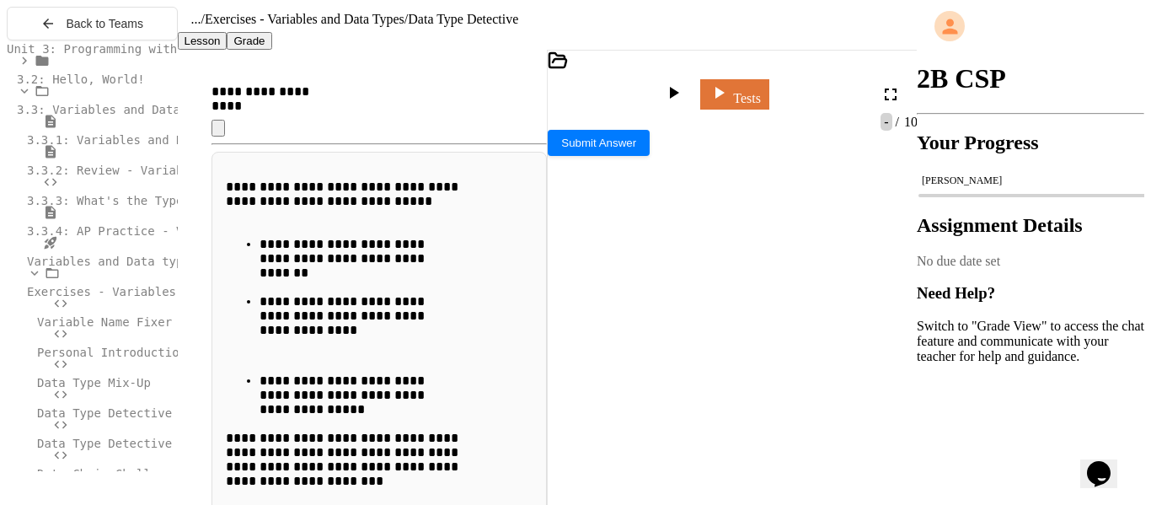
click at [672, 500] on span "**********" at bounding box center [640, 506] width 63 height 12
click at [764, 89] on link "Tests" at bounding box center [734, 92] width 63 height 32
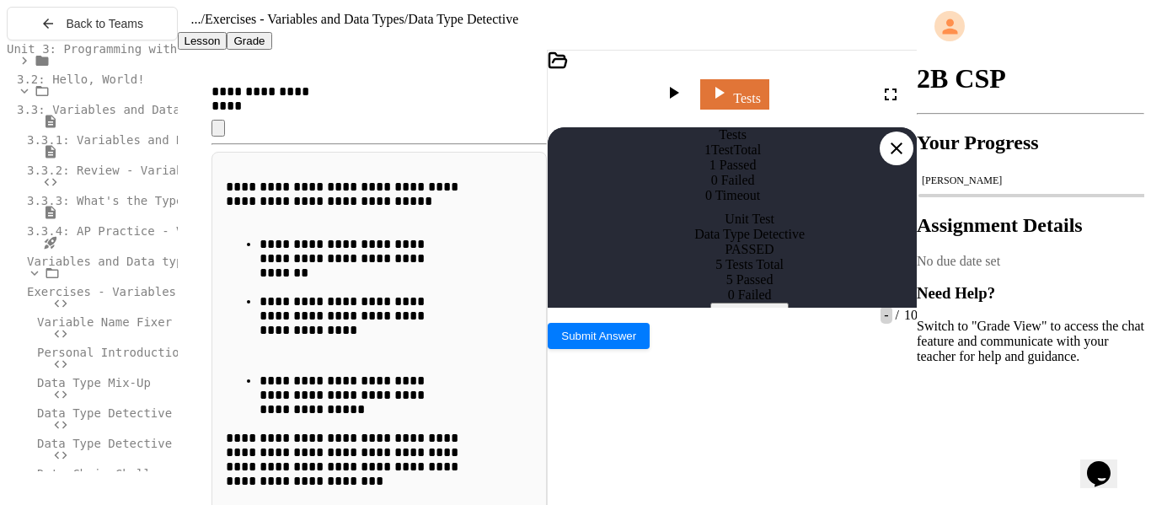
click at [885, 131] on div at bounding box center [897, 148] width 34 height 34
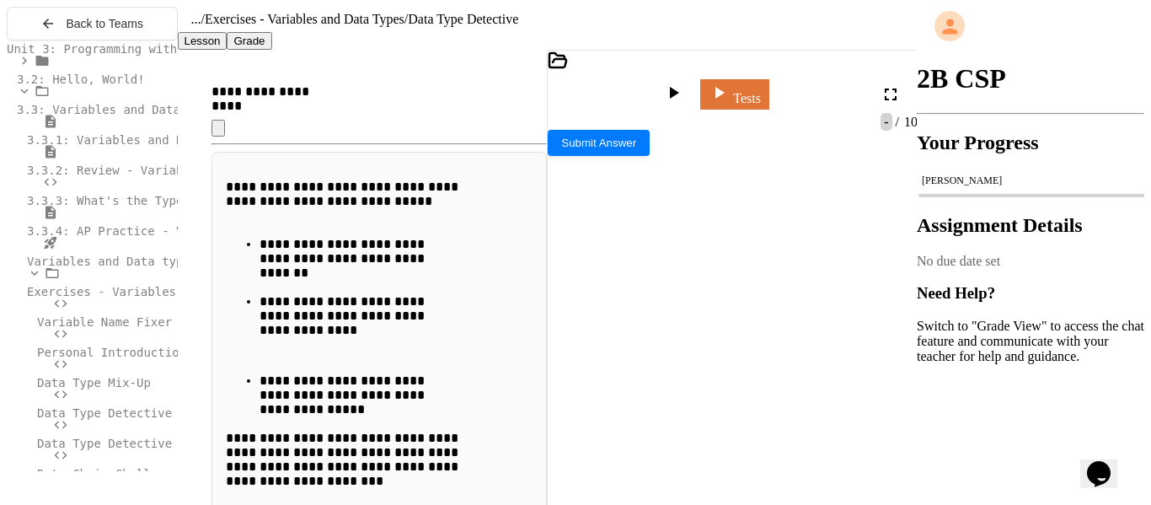
click at [672, 500] on span "**********" at bounding box center [640, 506] width 63 height 12
click at [768, 87] on link "Tests" at bounding box center [734, 93] width 67 height 32
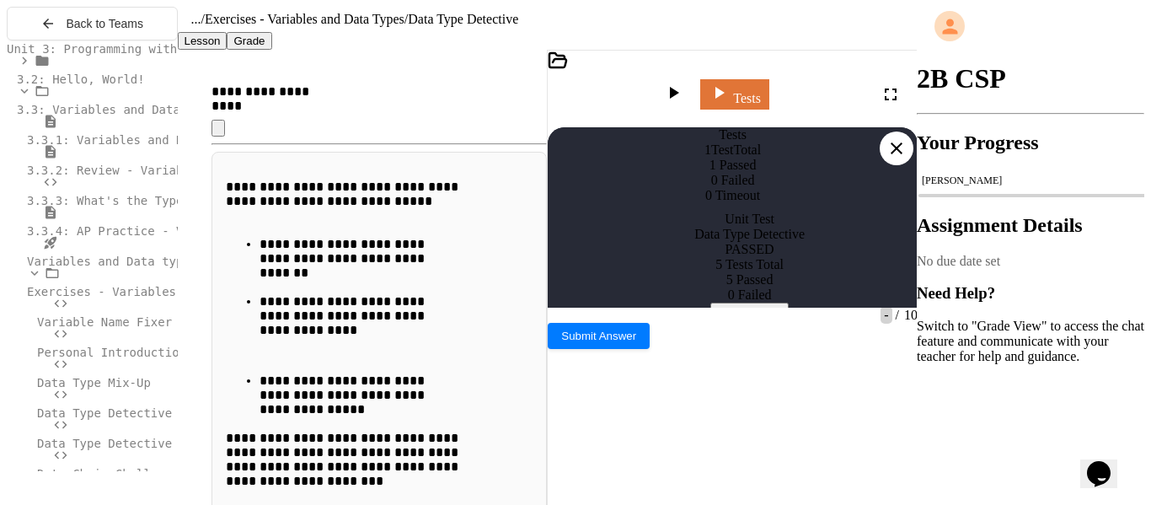
click at [882, 131] on div at bounding box center [897, 148] width 34 height 34
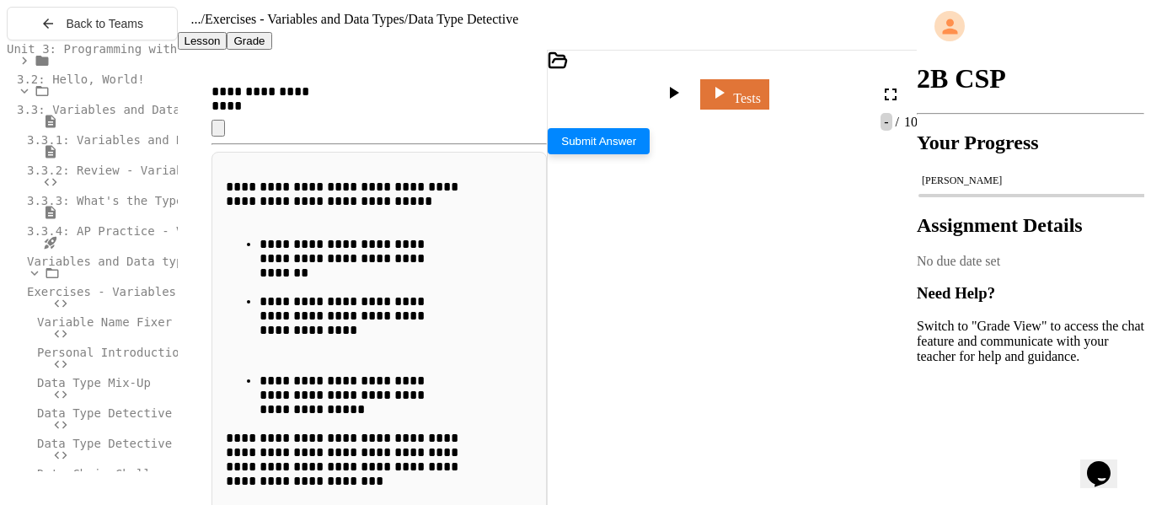
click at [636, 147] on span "Submit Answer" at bounding box center [598, 141] width 75 height 13
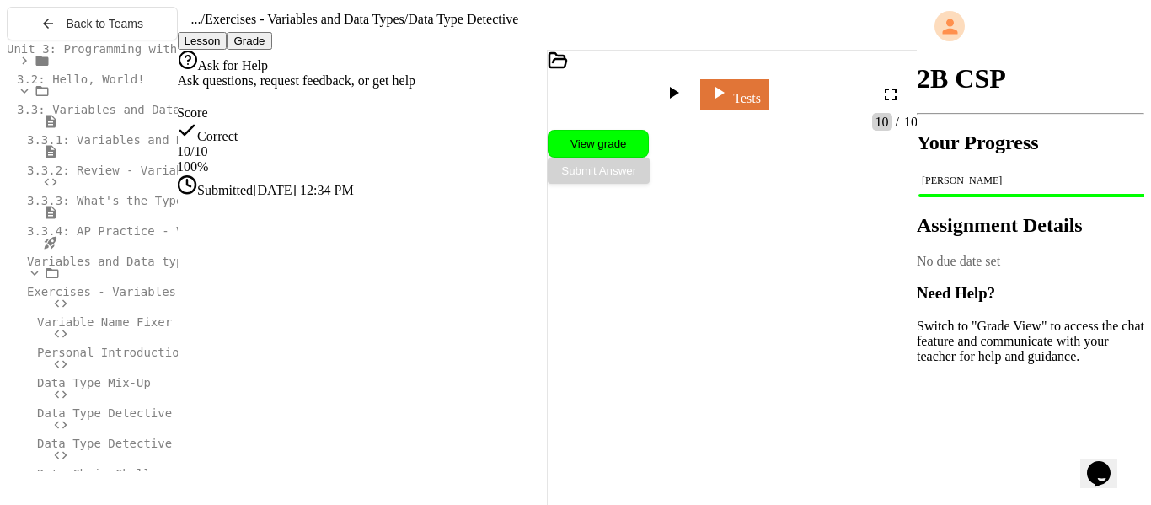
scroll to position [10, 0]
click at [120, 449] on span "Data Type Detective" at bounding box center [104, 442] width 135 height 13
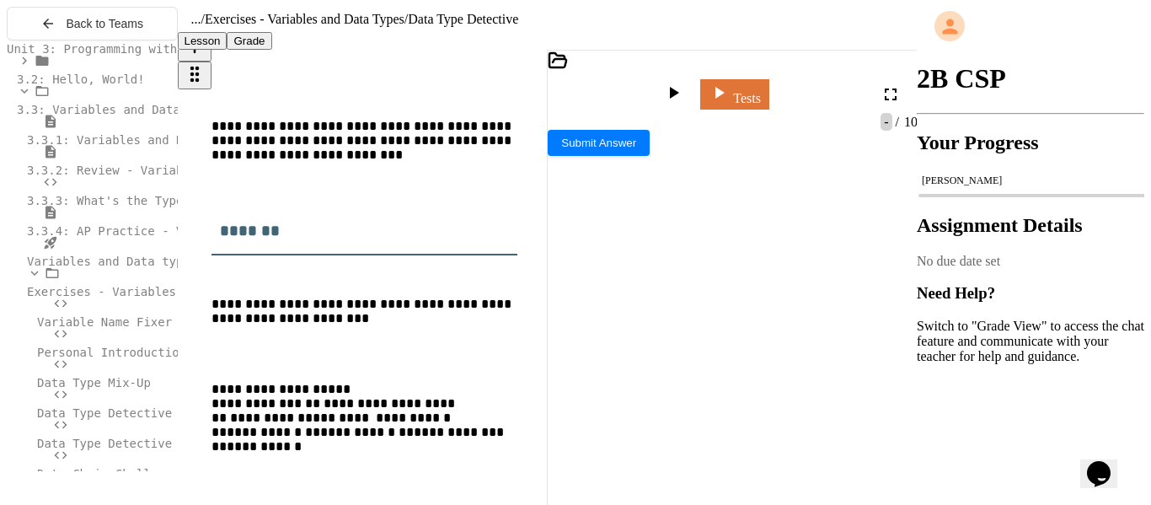
scroll to position [312, 0]
click at [786, 249] on div "**********" at bounding box center [750, 257] width 344 height 17
click at [679, 334] on span "**********" at bounding box center [643, 340] width 72 height 12
click at [855, 366] on div "**********" at bounding box center [748, 374] width 344 height 17
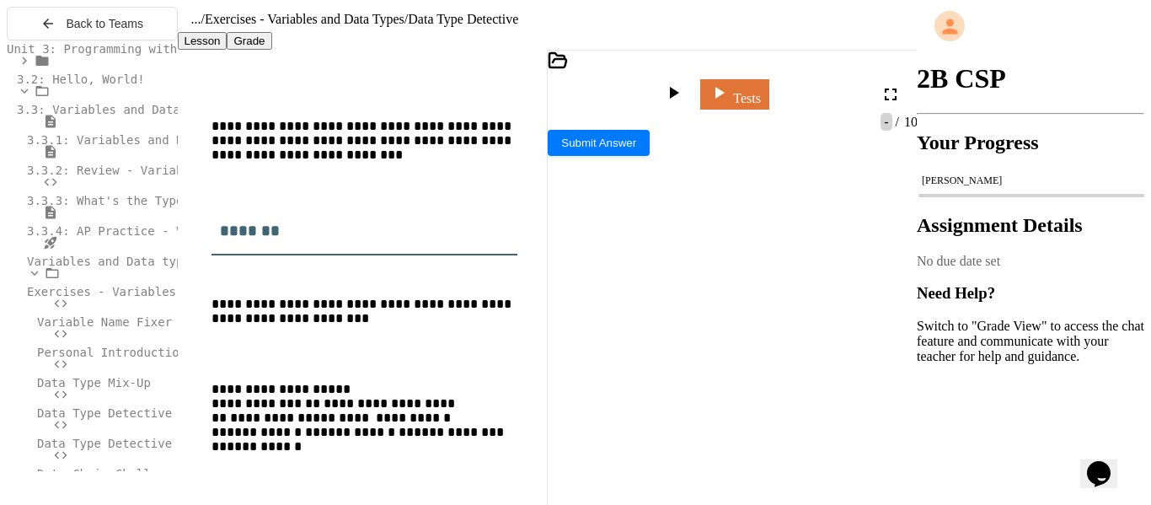
scroll to position [0, 2]
click at [679, 334] on span "**********" at bounding box center [643, 340] width 72 height 12
click at [768, 100] on link "Tests" at bounding box center [734, 93] width 67 height 32
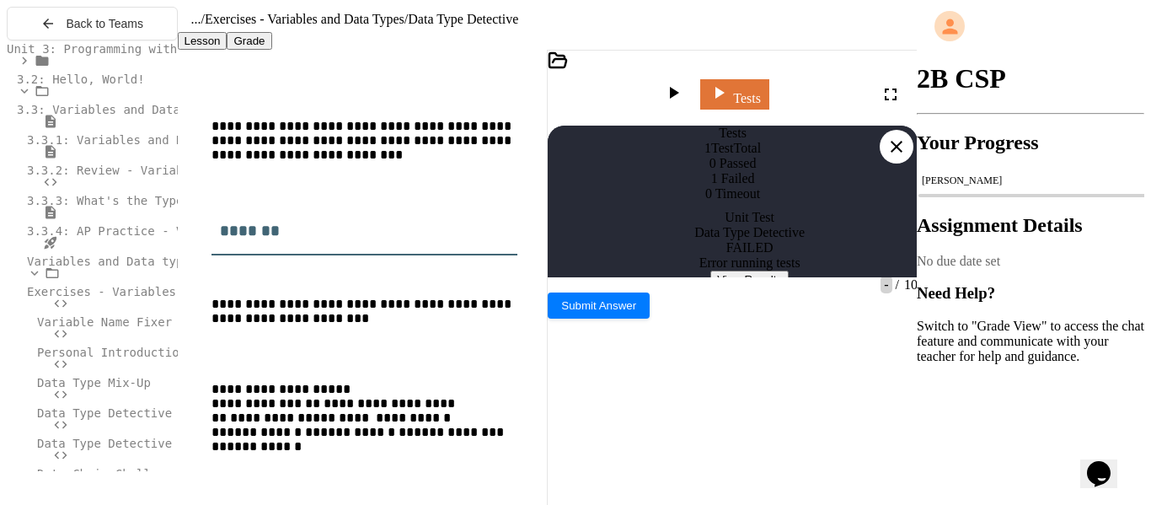
click at [889, 136] on icon at bounding box center [896, 146] width 20 height 20
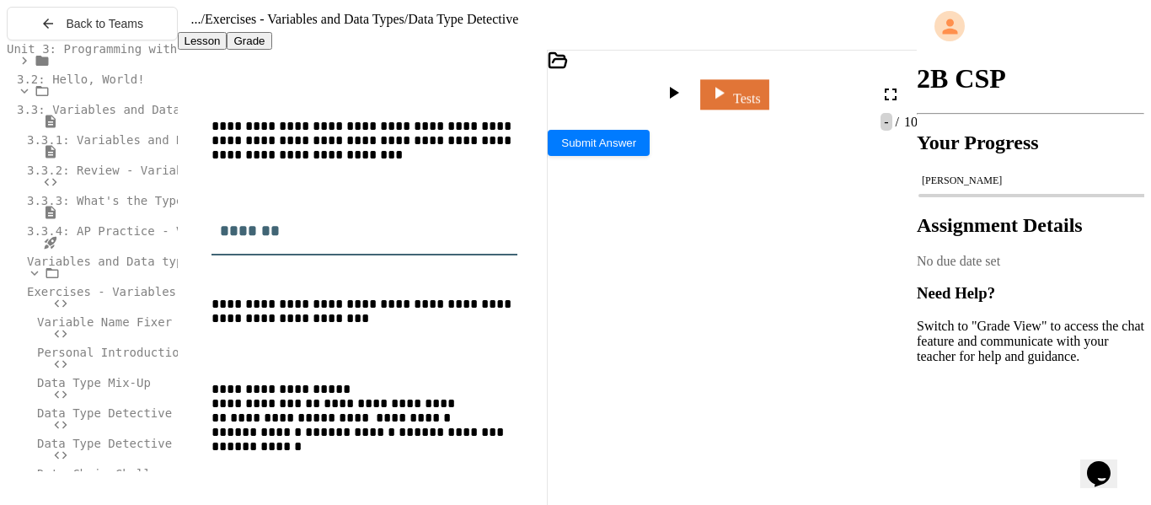
click at [683, 103] on icon at bounding box center [673, 93] width 20 height 20
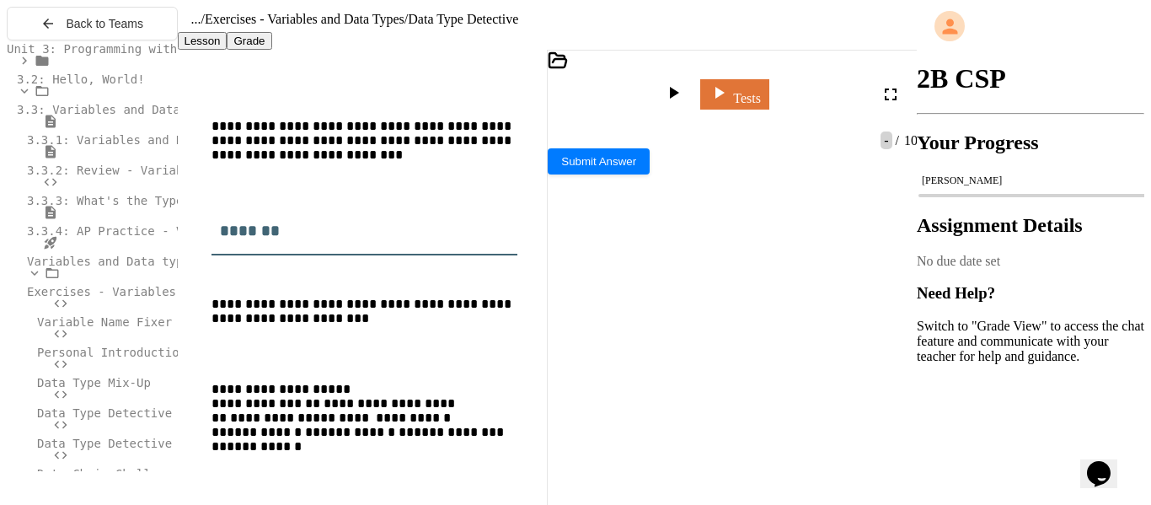
scroll to position [9, 0]
click at [904, 197] on div at bounding box center [910, 188] width 13 height 17
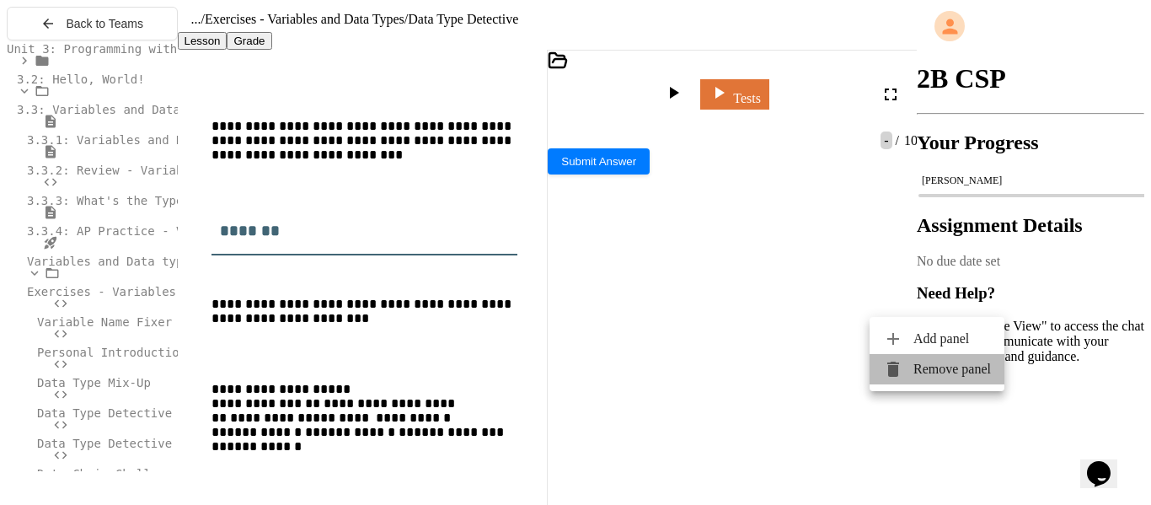
click at [907, 361] on div at bounding box center [898, 369] width 30 height 20
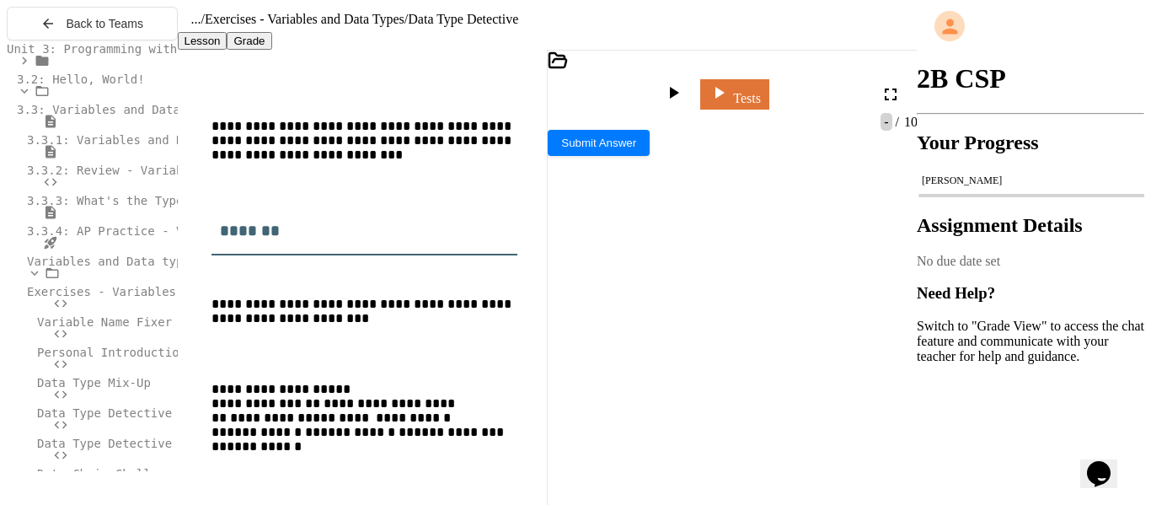
click at [643, 233] on span "****" at bounding box center [634, 239] width 17 height 12
click at [753, 334] on span "**********" at bounding box center [721, 340] width 64 height 12
click at [687, 106] on div at bounding box center [675, 95] width 24 height 24
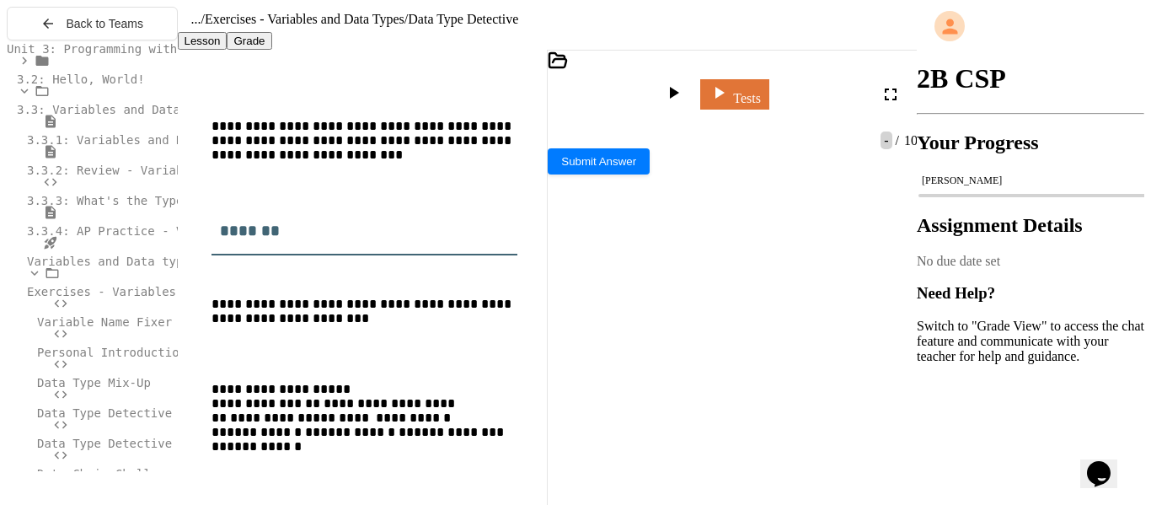
scroll to position [0, 0]
click at [729, 99] on icon at bounding box center [719, 91] width 20 height 21
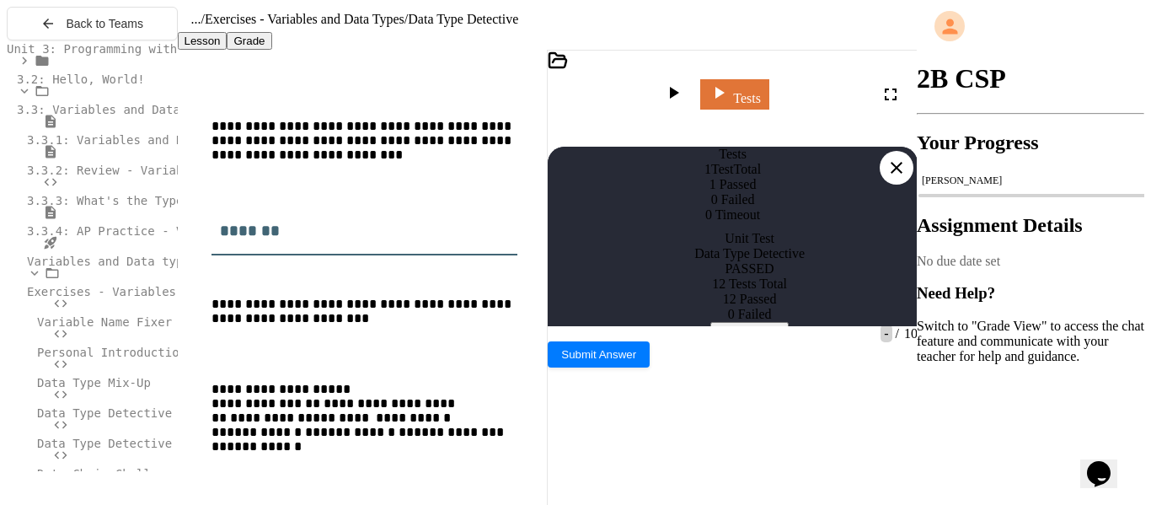
click at [904, 147] on div "Tests 1 Test Total 1 Passed 0 Failed 0 Timeout Unit Test Data Type Detective PA…" at bounding box center [733, 243] width 370 height 193
click at [901, 158] on icon at bounding box center [896, 168] width 20 height 20
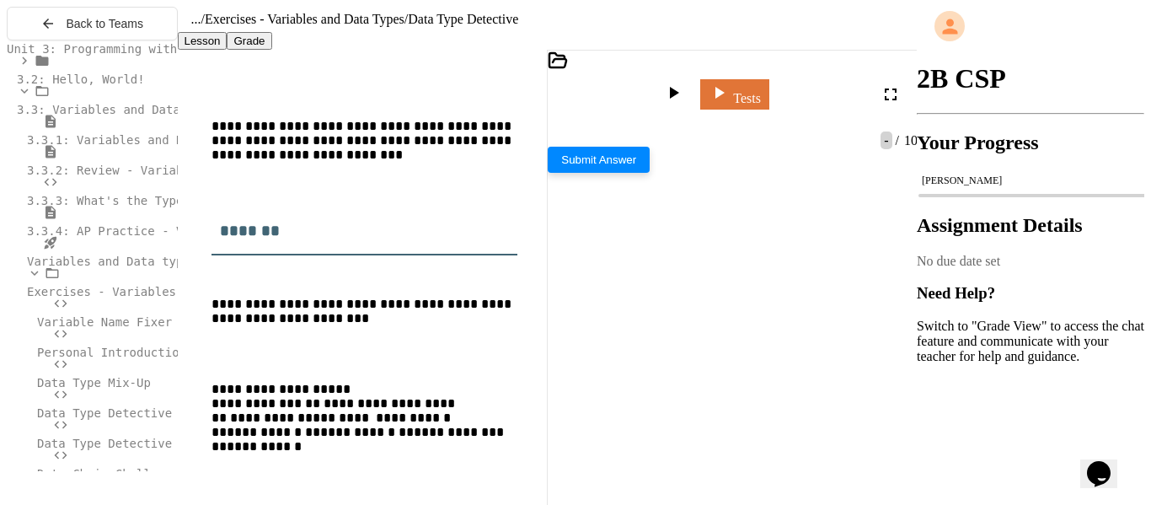
click at [636, 166] on span "Submit Answer" at bounding box center [598, 159] width 75 height 13
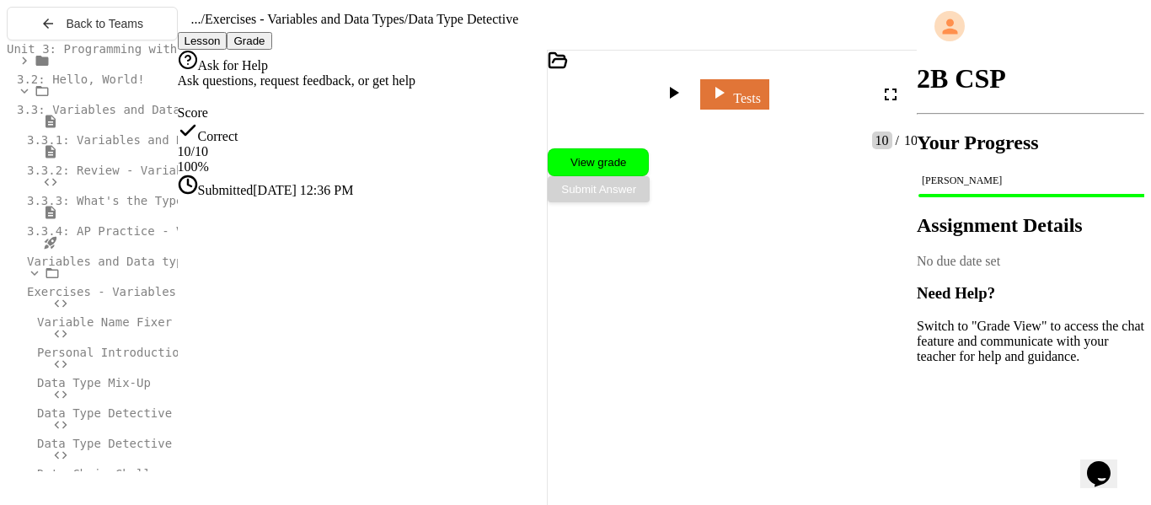
click at [118, 480] on span "Data Chain Challenge" at bounding box center [108, 473] width 142 height 13
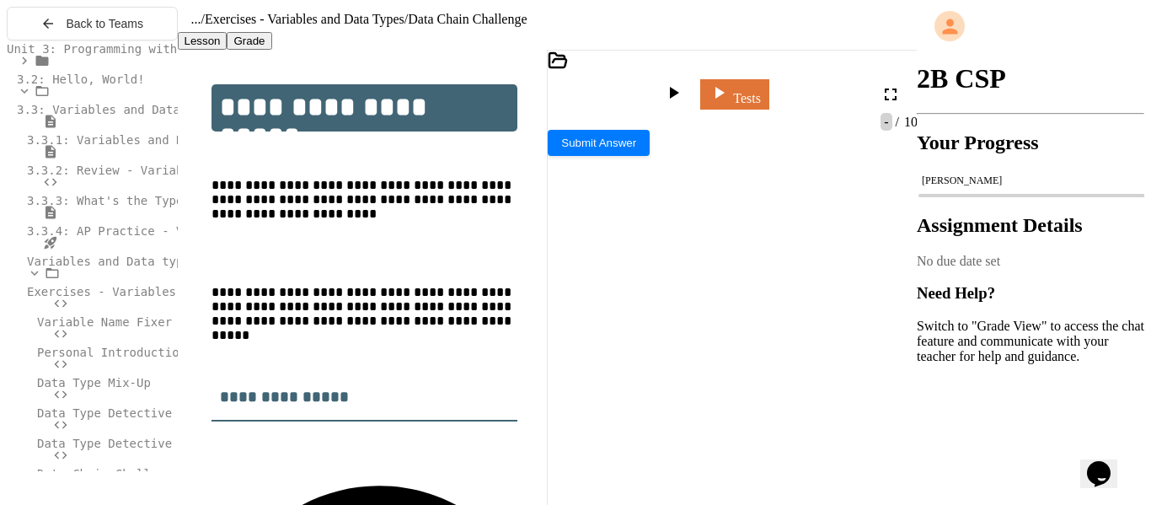
scroll to position [130, 0]
click at [687, 350] on div at bounding box center [787, 358] width 418 height 17
click at [694, 382] on div "********* *" at bounding box center [787, 390] width 418 height 17
drag, startPoint x: 668, startPoint y: 243, endPoint x: 837, endPoint y: 243, distance: 169.3
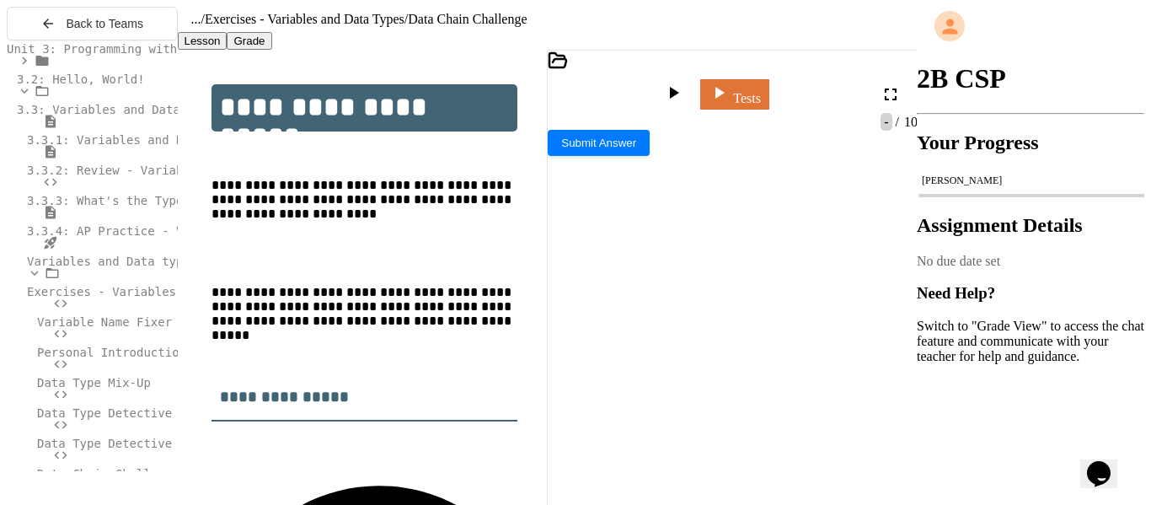
click at [837, 382] on div "**********" at bounding box center [786, 390] width 418 height 17
copy div "**********"
click at [734, 432] on div "**********" at bounding box center [786, 440] width 418 height 17
click at [693, 434] on span "**********" at bounding box center [671, 440] width 42 height 12
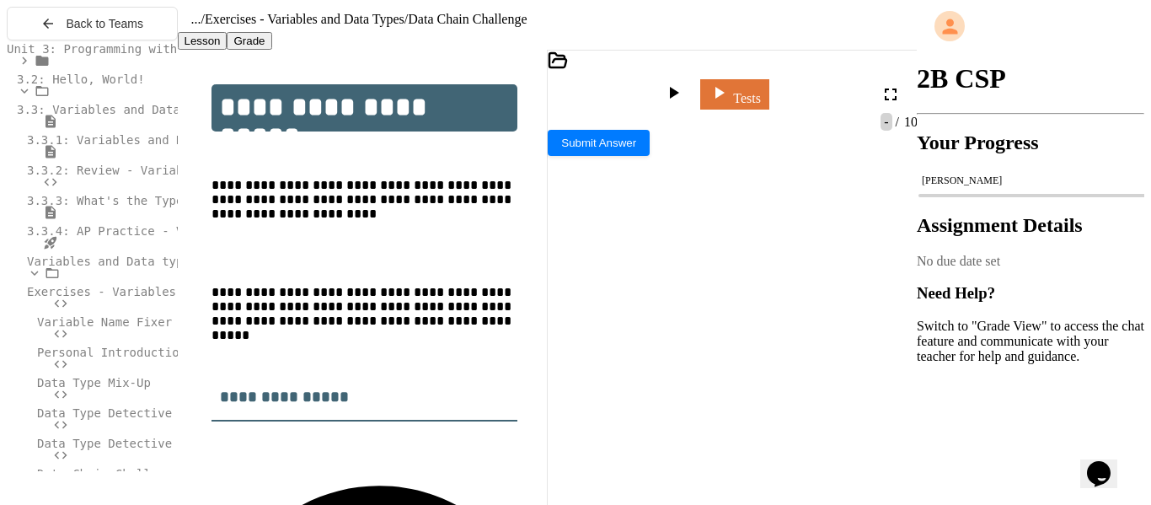
scroll to position [223, 1]
click at [687, 88] on div at bounding box center [675, 95] width 24 height 24
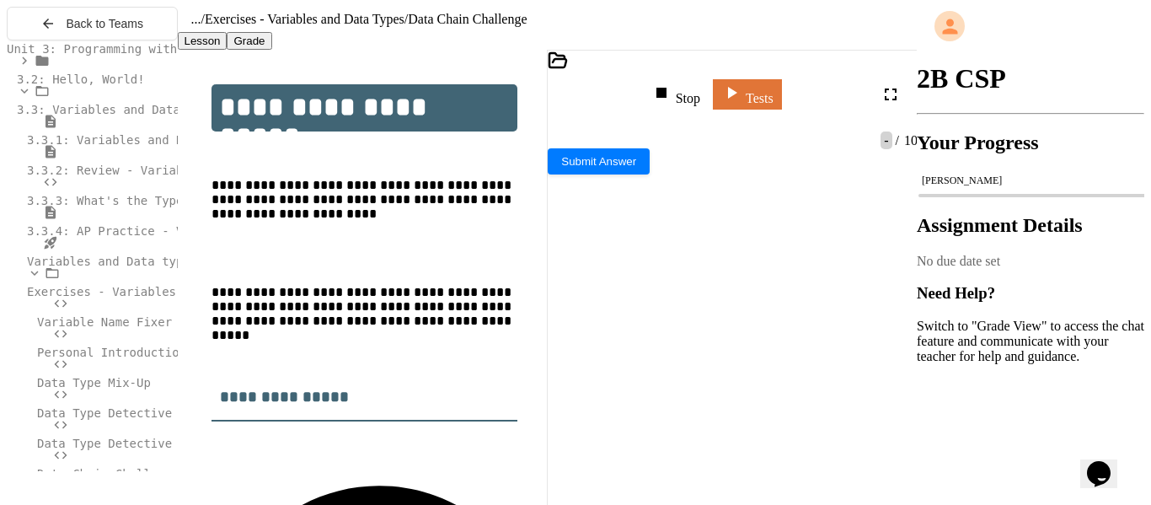
click at [739, 372] on div at bounding box center [718, 371] width 341 height 14
click at [768, 102] on link "Tests" at bounding box center [734, 93] width 67 height 32
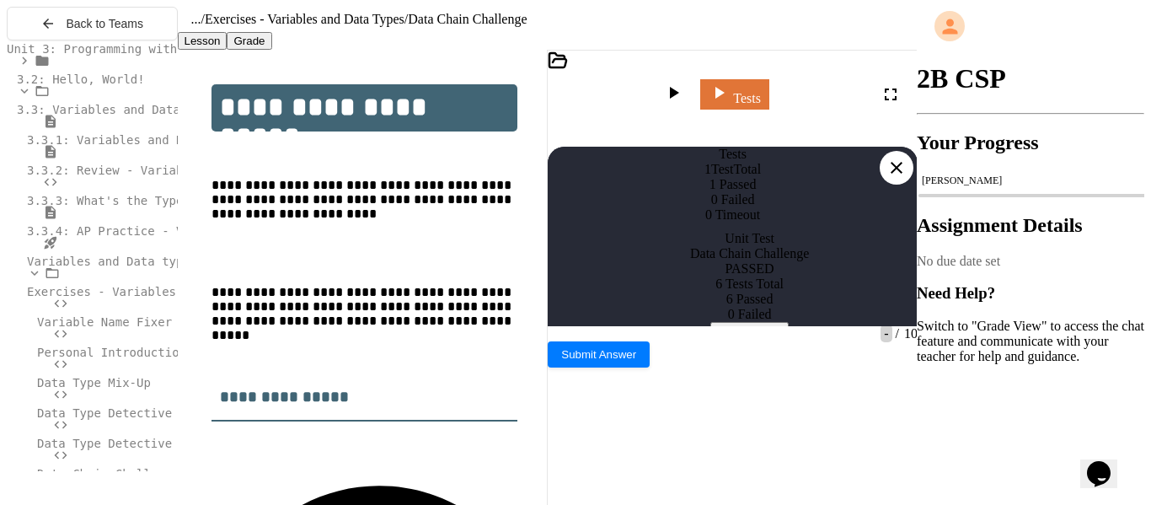
click at [897, 158] on icon at bounding box center [896, 168] width 20 height 20
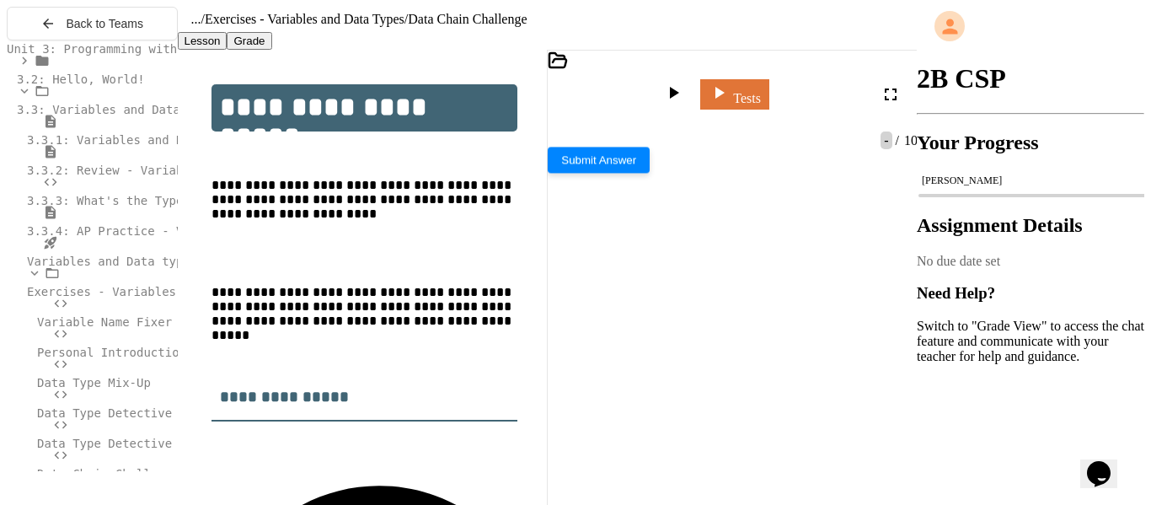
click at [831, 174] on div "- / 10 Submit Answer" at bounding box center [733, 153] width 370 height 41
click at [650, 174] on button "Submit Answer" at bounding box center [599, 161] width 102 height 26
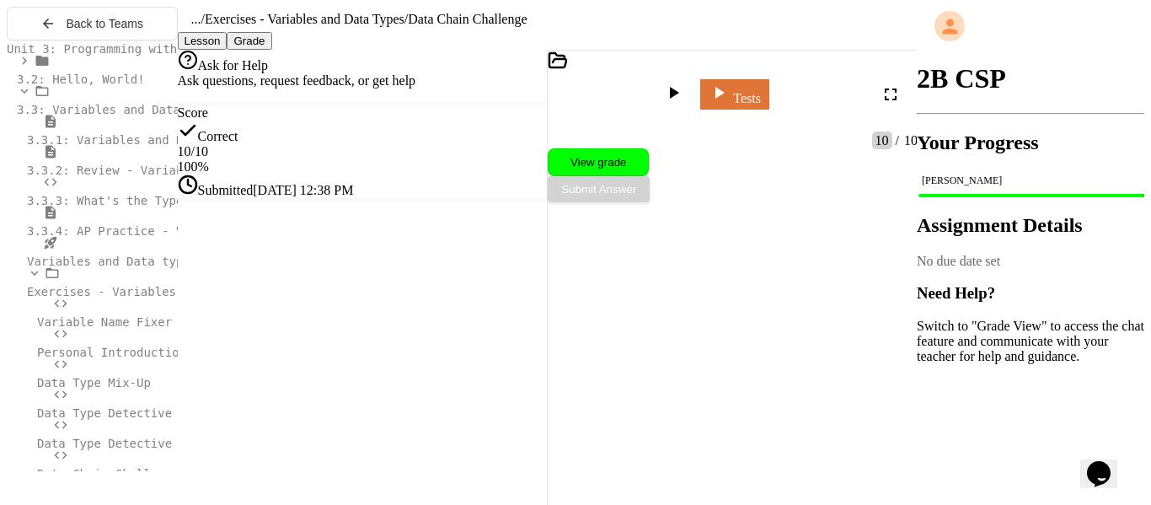
scroll to position [99, 0]
